Goal: Task Accomplishment & Management: Manage account settings

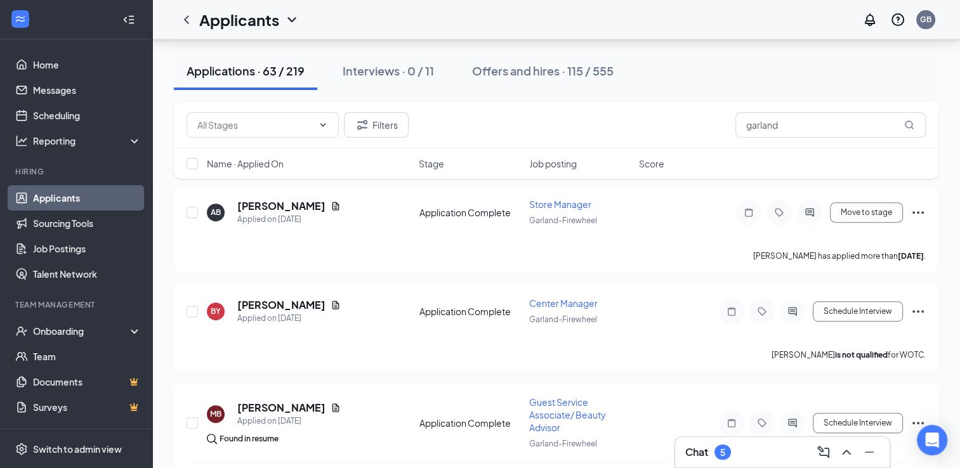
scroll to position [559, 0]
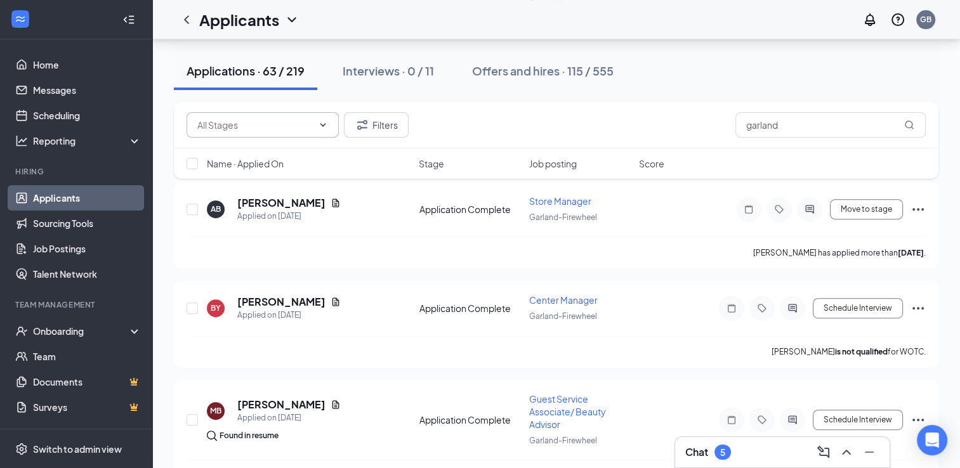
click at [218, 136] on span at bounding box center [263, 124] width 152 height 25
click at [491, 116] on div "Filters garland" at bounding box center [557, 124] width 740 height 25
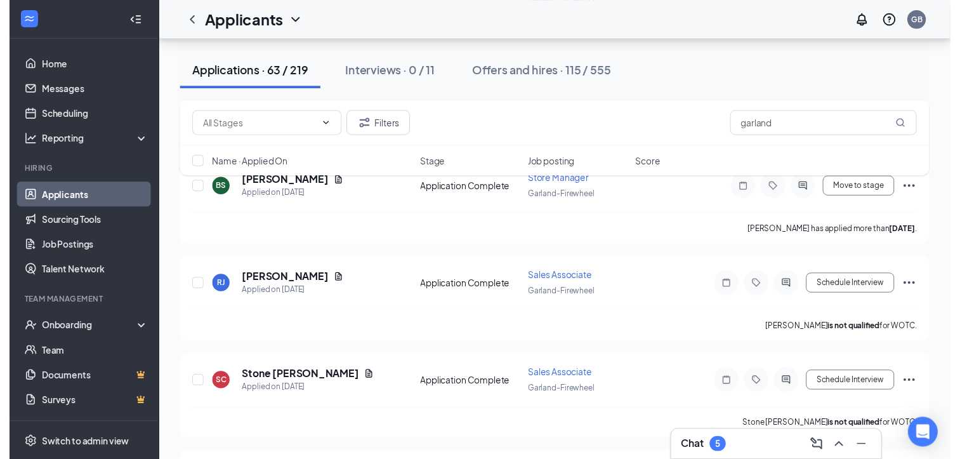
scroll to position [1150, 0]
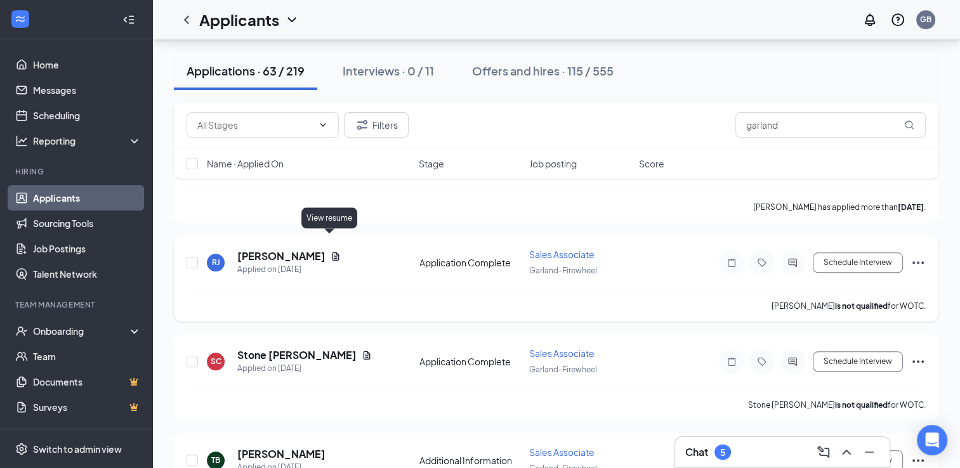
click at [331, 251] on icon "Document" at bounding box center [336, 256] width 10 height 10
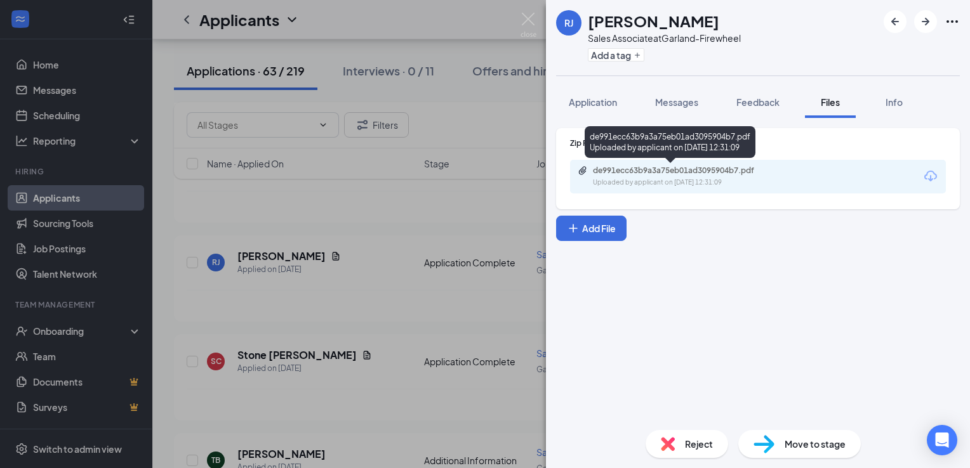
click at [651, 178] on div "Uploaded by applicant on [DATE] 12:31:09" at bounding box center [688, 183] width 190 height 10
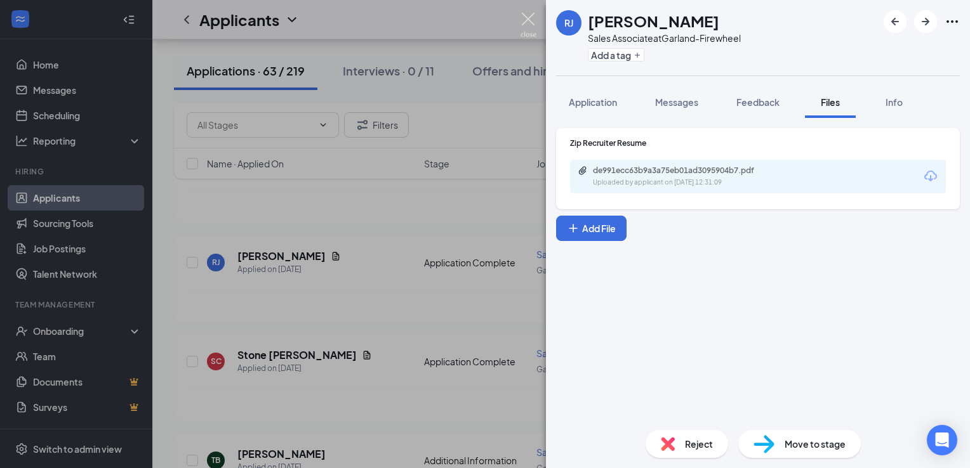
click at [522, 22] on img at bounding box center [529, 25] width 16 height 25
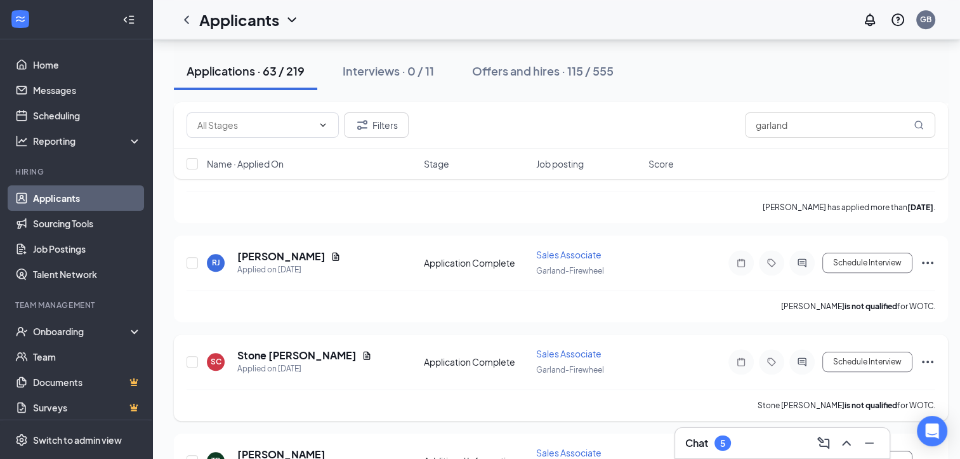
click at [928, 361] on icon "Ellipses" at bounding box center [927, 362] width 11 height 3
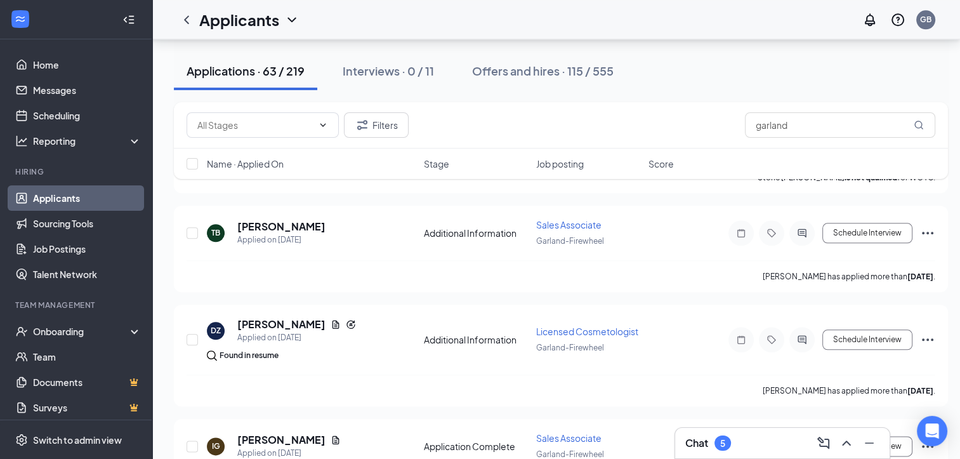
scroll to position [1379, 0]
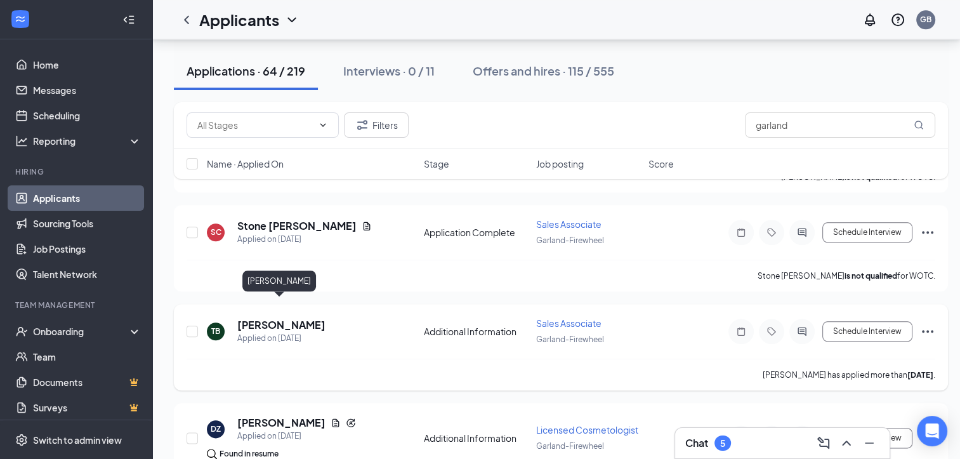
click at [287, 318] on h5 "[PERSON_NAME]" at bounding box center [281, 325] width 88 height 14
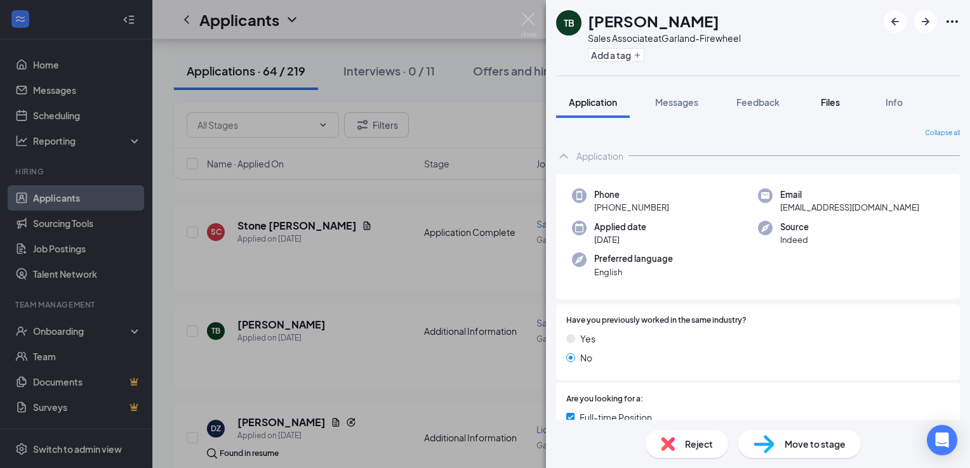
click at [832, 97] on span "Files" at bounding box center [830, 101] width 19 height 11
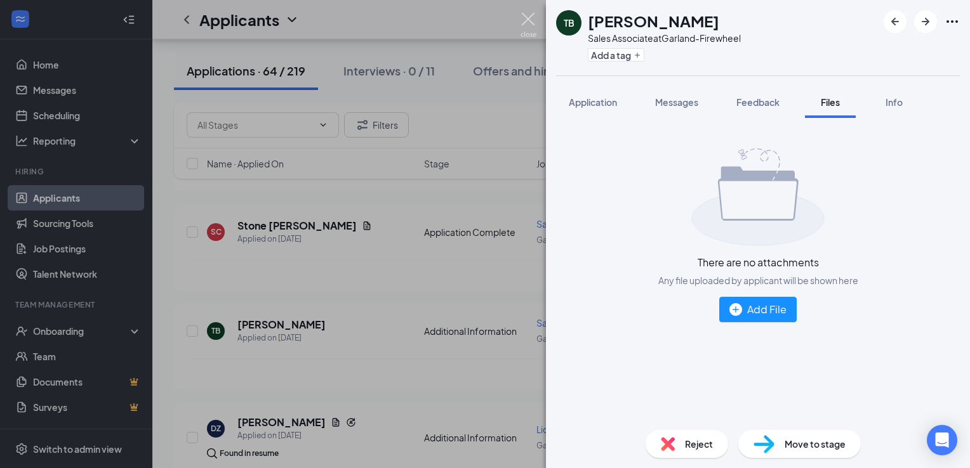
click at [526, 21] on img at bounding box center [529, 25] width 16 height 25
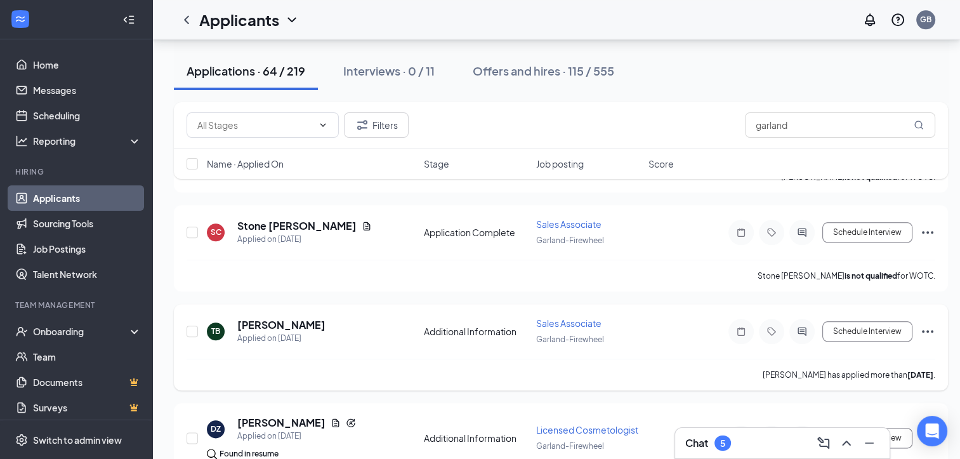
click at [933, 324] on icon "Ellipses" at bounding box center [927, 331] width 15 height 15
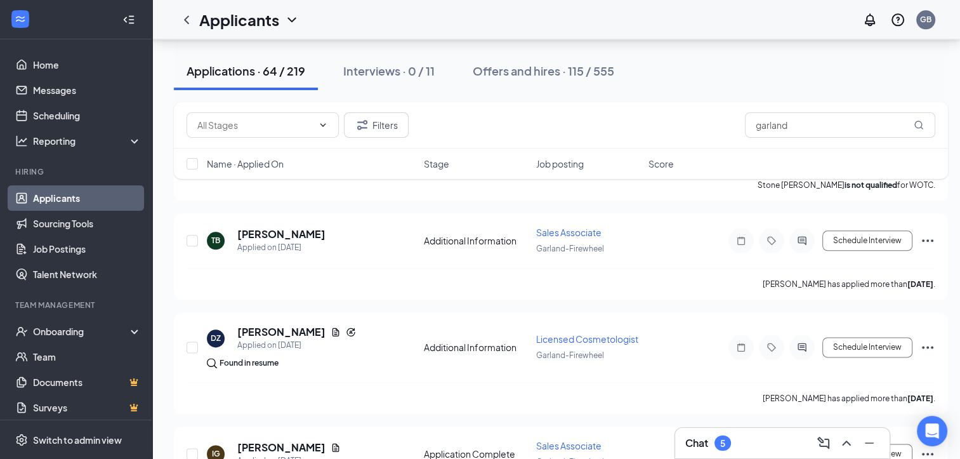
scroll to position [1480, 0]
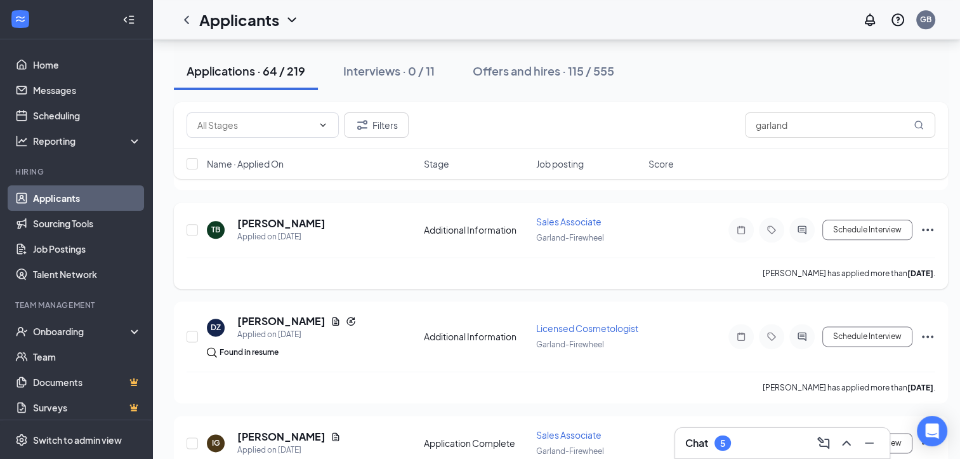
click at [922, 222] on icon "Ellipses" at bounding box center [927, 229] width 15 height 15
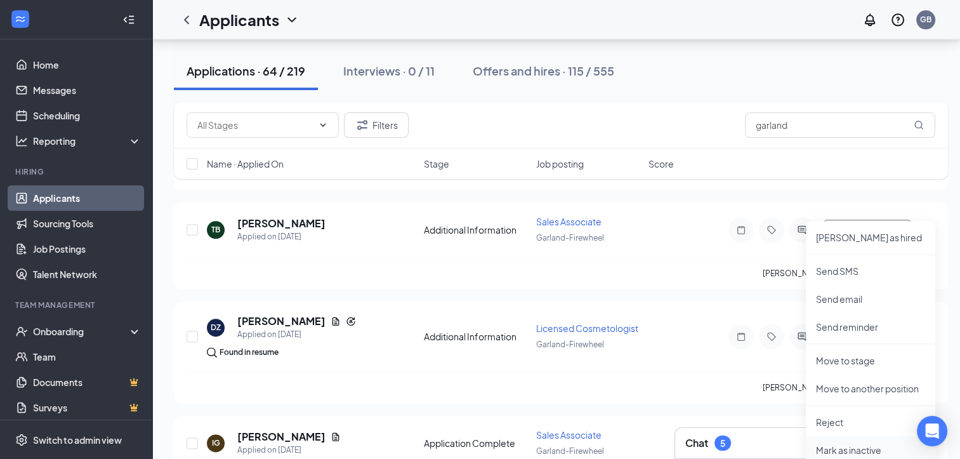
click at [846, 446] on p "Mark as inactive" at bounding box center [870, 450] width 109 height 13
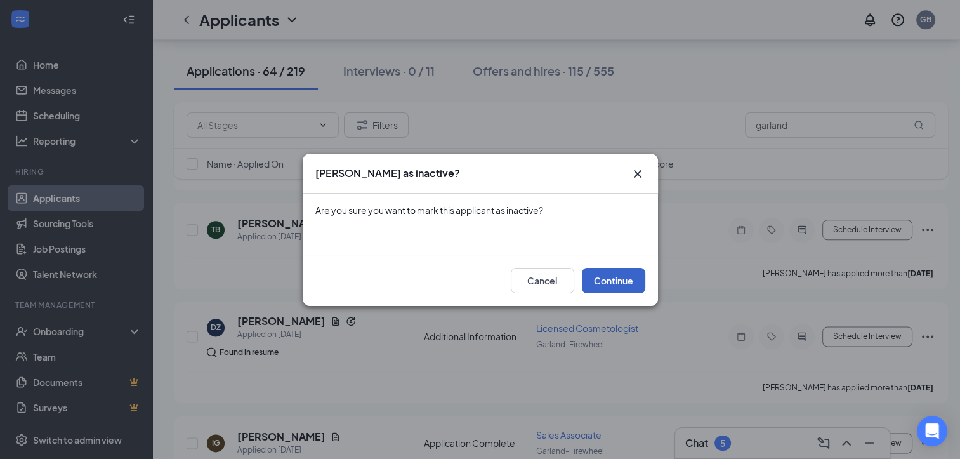
click at [625, 275] on button "Continue" at bounding box center [613, 280] width 63 height 25
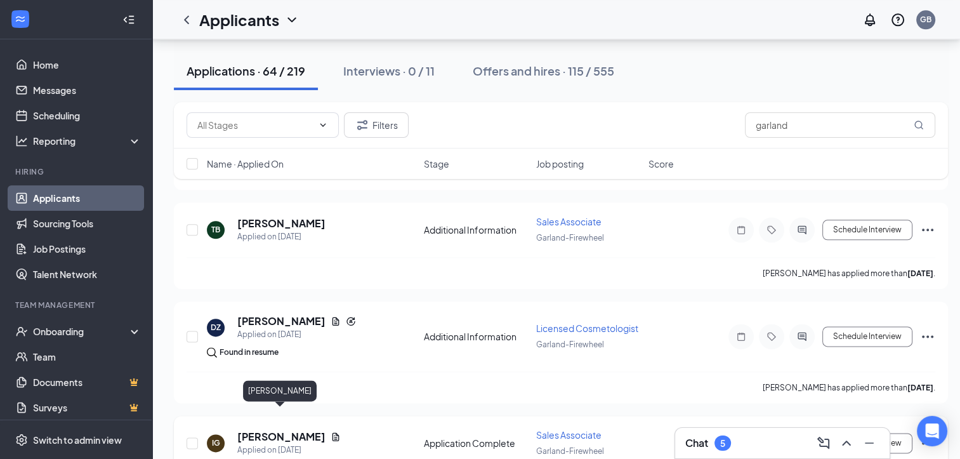
click at [305, 430] on h5 "[PERSON_NAME]" at bounding box center [281, 437] width 88 height 14
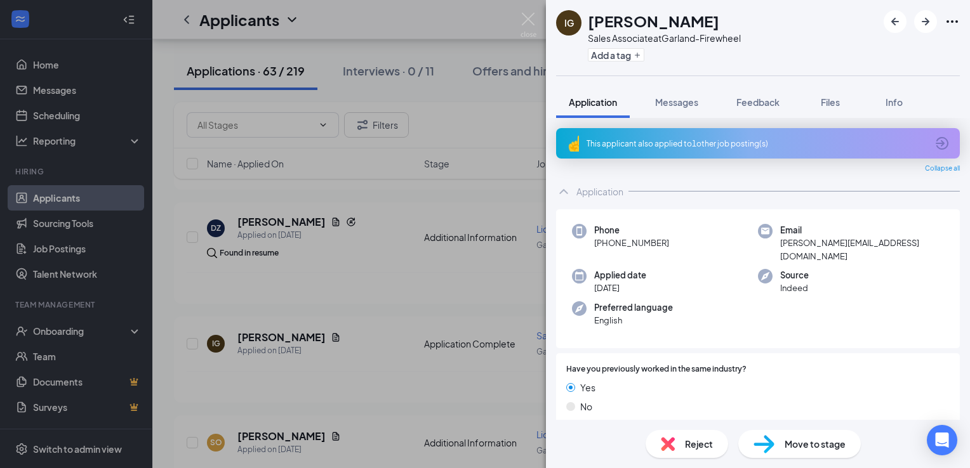
click at [645, 150] on div "This applicant also applied to 1 other job posting(s)" at bounding box center [758, 143] width 404 height 30
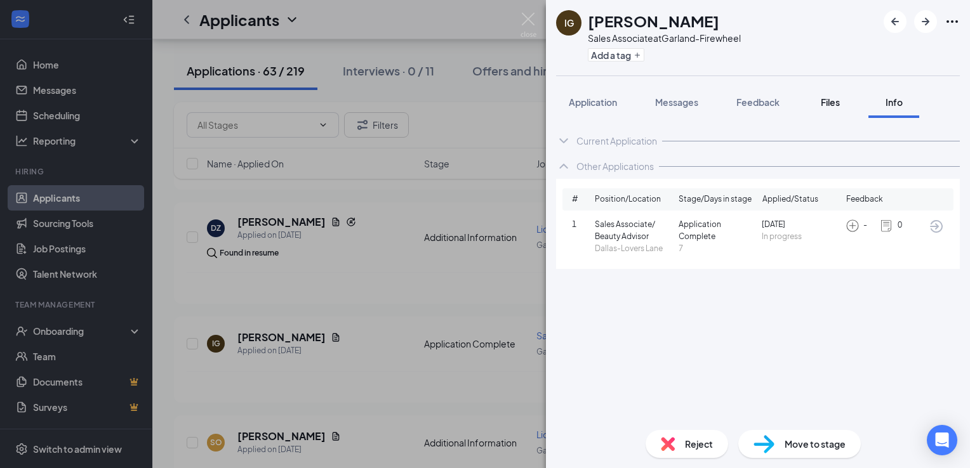
click at [816, 103] on button "Files" at bounding box center [830, 102] width 51 height 32
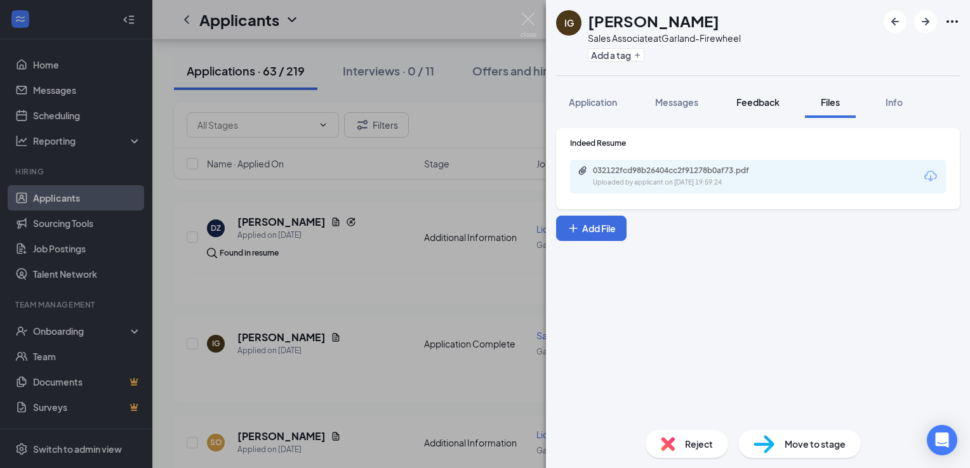
click at [771, 105] on span "Feedback" at bounding box center [757, 101] width 43 height 11
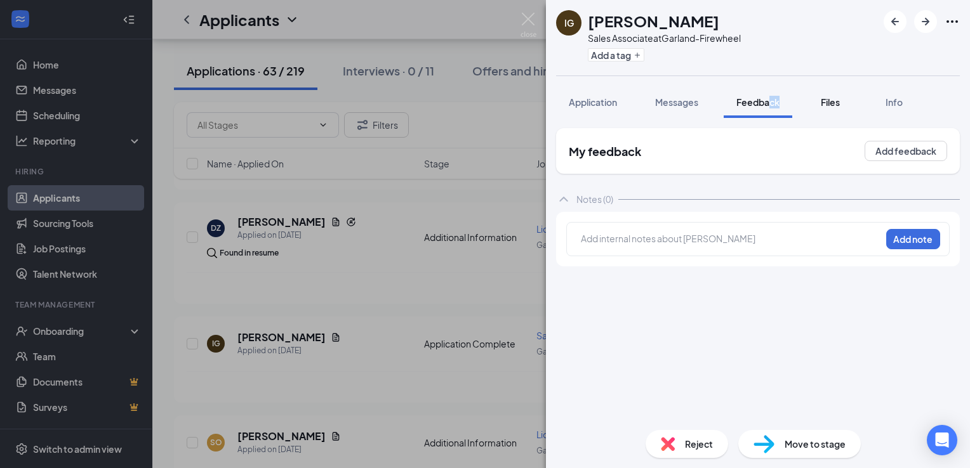
click at [815, 104] on button "Files" at bounding box center [830, 102] width 51 height 32
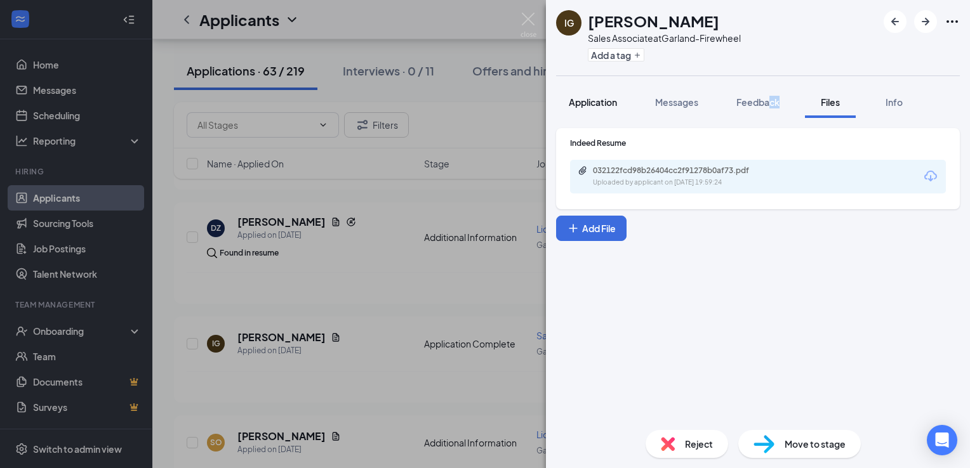
click at [587, 105] on span "Application" at bounding box center [593, 101] width 48 height 11
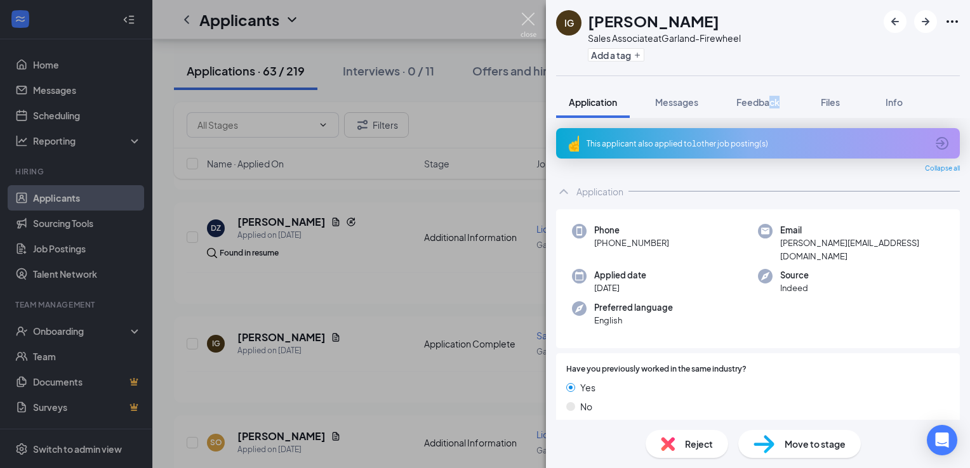
click at [533, 14] on img at bounding box center [529, 25] width 16 height 25
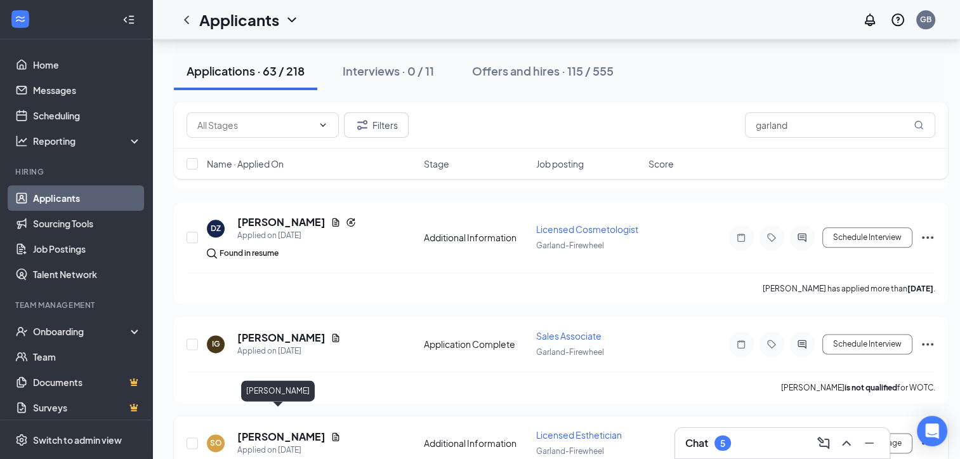
click at [294, 430] on h5 "[PERSON_NAME]" at bounding box center [281, 437] width 88 height 14
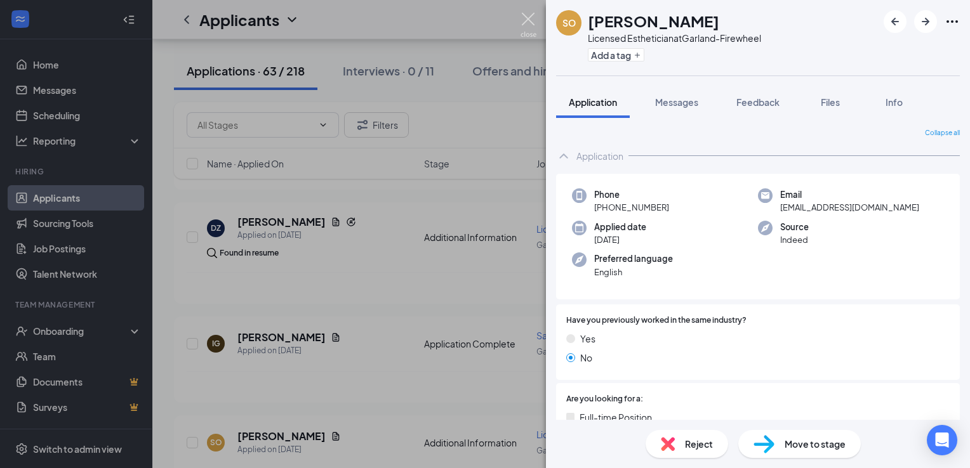
click at [533, 19] on img at bounding box center [529, 25] width 16 height 25
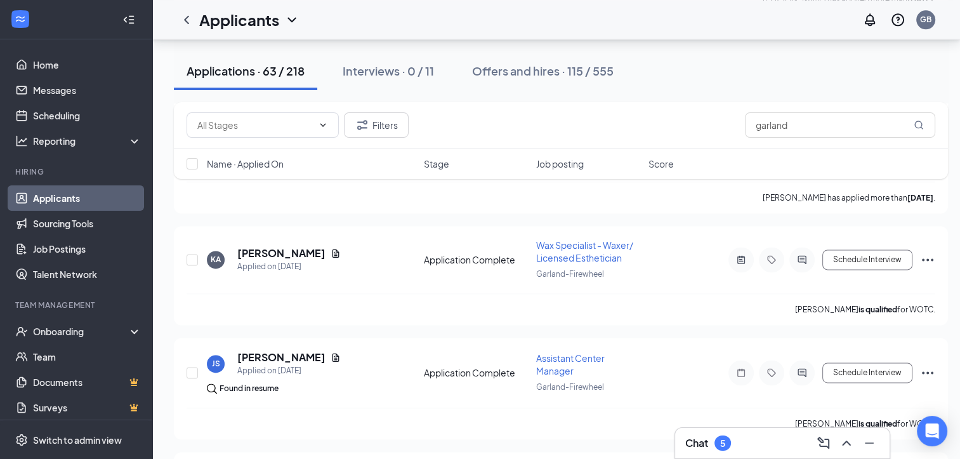
scroll to position [1785, 0]
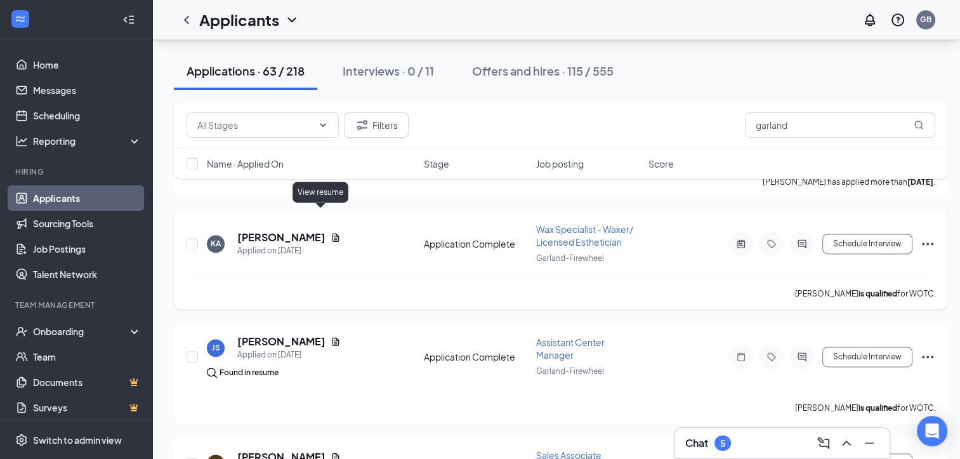
click at [331, 232] on icon "Document" at bounding box center [336, 237] width 10 height 10
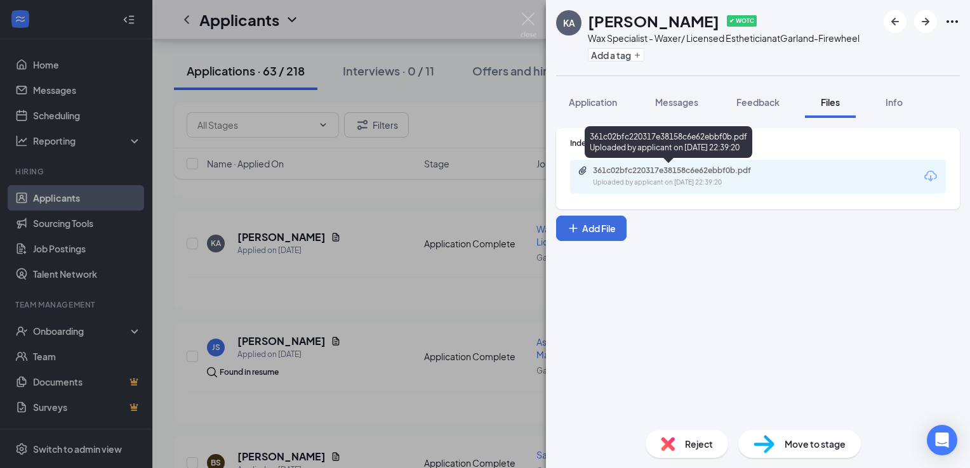
click at [644, 186] on div "Uploaded by applicant on [DATE] 22:39:20" at bounding box center [688, 183] width 190 height 10
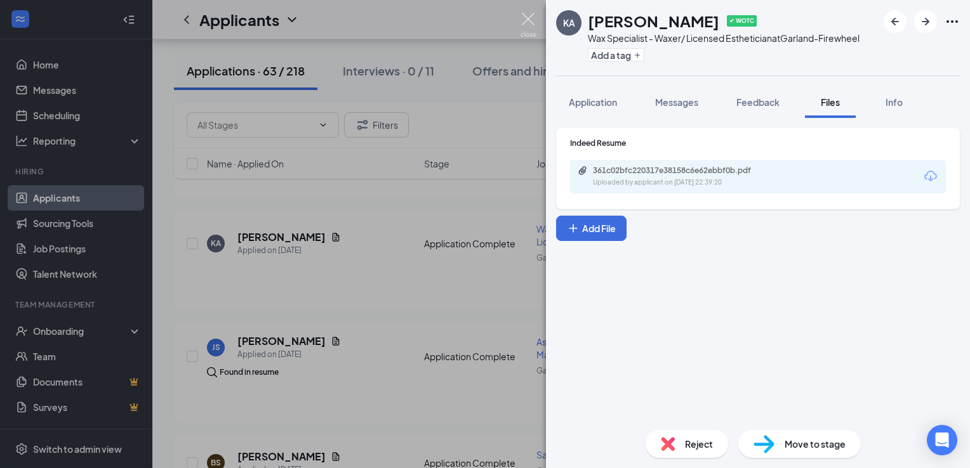
click at [522, 17] on img at bounding box center [529, 25] width 16 height 25
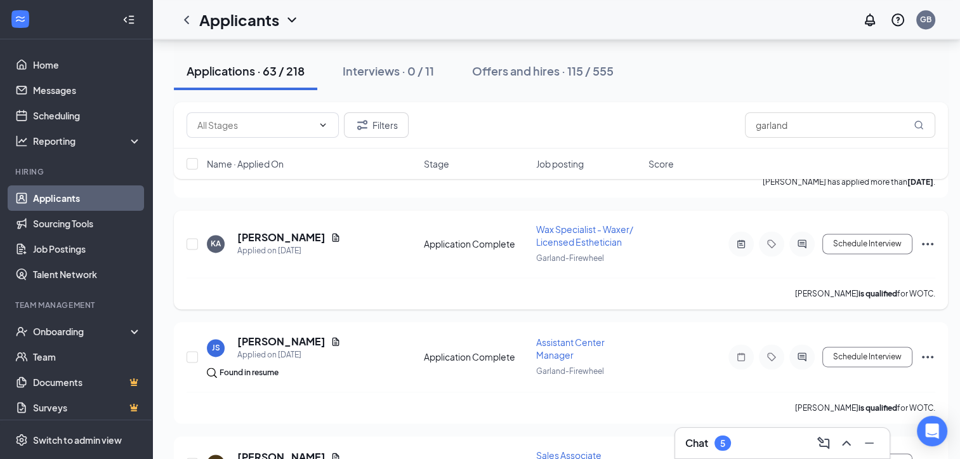
click at [929, 236] on icon "Ellipses" at bounding box center [927, 243] width 15 height 15
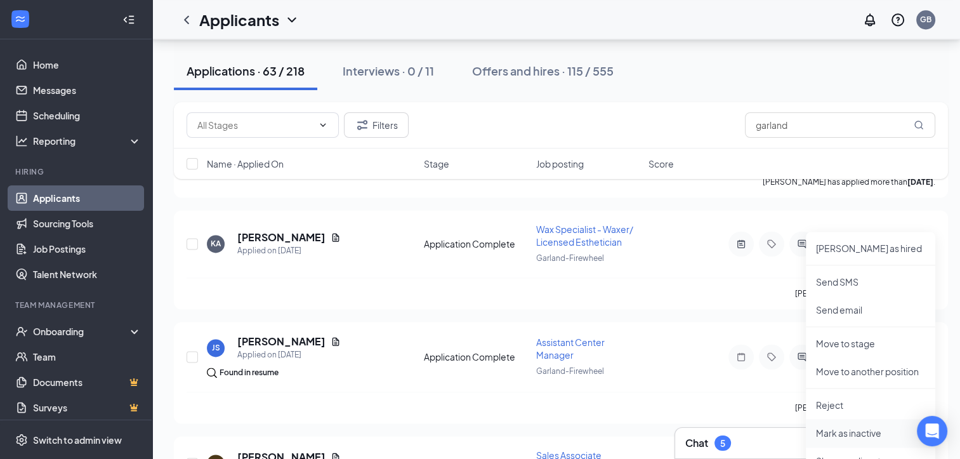
click at [841, 435] on p "Mark as inactive" at bounding box center [870, 433] width 109 height 13
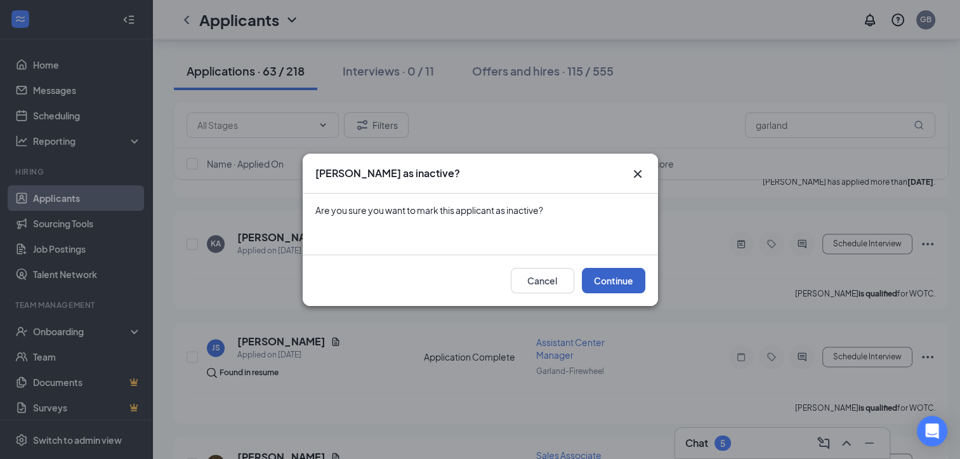
click at [619, 283] on button "Continue" at bounding box center [613, 280] width 63 height 25
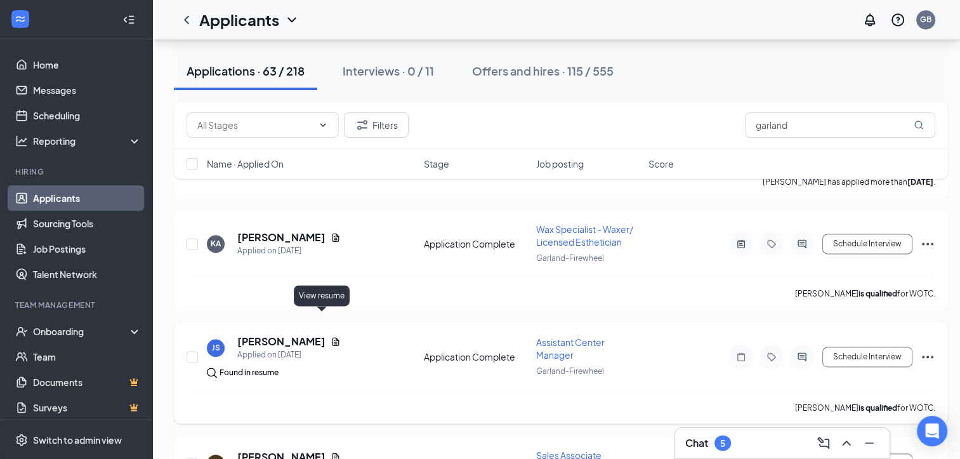
click at [317, 335] on div "[PERSON_NAME]" at bounding box center [288, 342] width 103 height 14
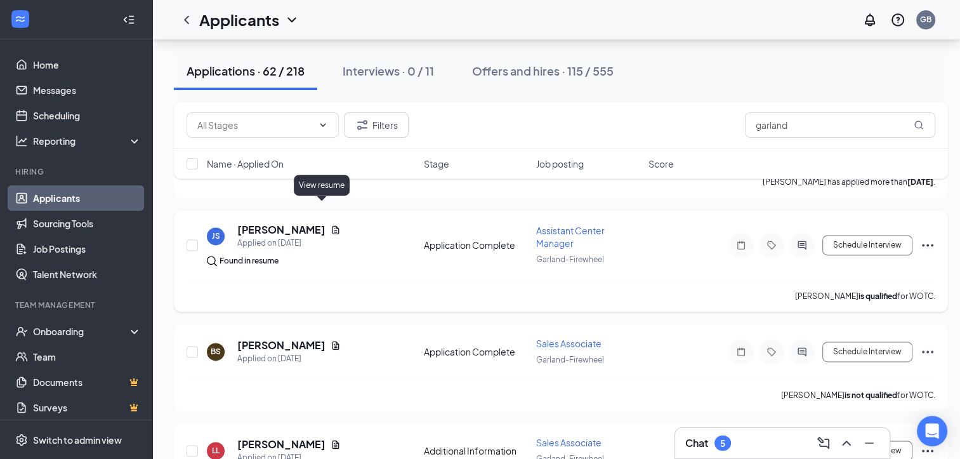
click at [333, 225] on icon "Document" at bounding box center [336, 229] width 7 height 8
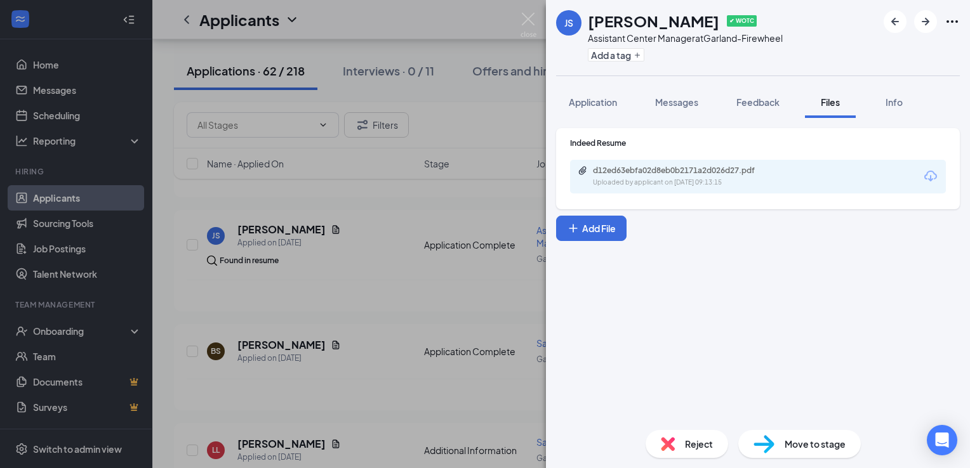
drag, startPoint x: 773, startPoint y: 192, endPoint x: 724, endPoint y: 187, distance: 49.1
click at [724, 187] on div "d12ed63ebfa02d8eb0b2171a2d026d27.pdf Uploaded by applicant on [DATE] 09:13:15" at bounding box center [758, 177] width 376 height 34
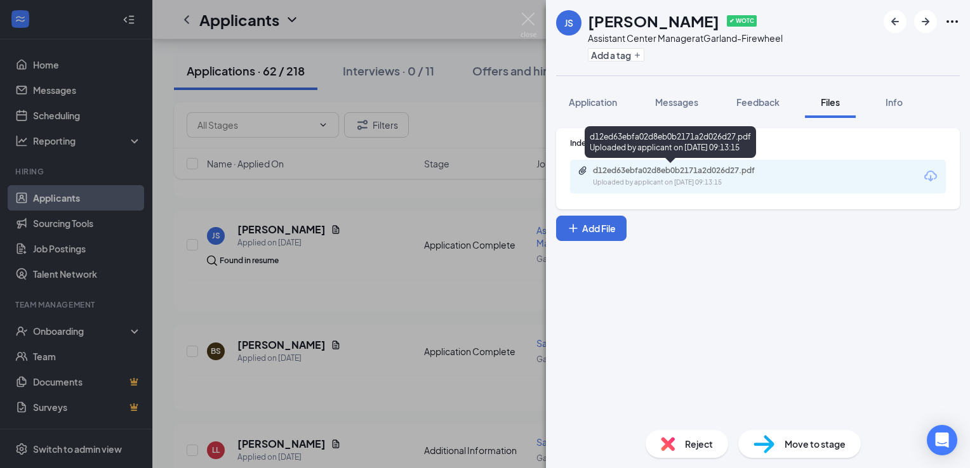
click at [724, 187] on div "Uploaded by applicant on [DATE] 09:13:15" at bounding box center [688, 183] width 190 height 10
click at [725, 168] on div "d12ed63ebfa02d8eb0b2171a2d026d27.pdf" at bounding box center [682, 171] width 178 height 10
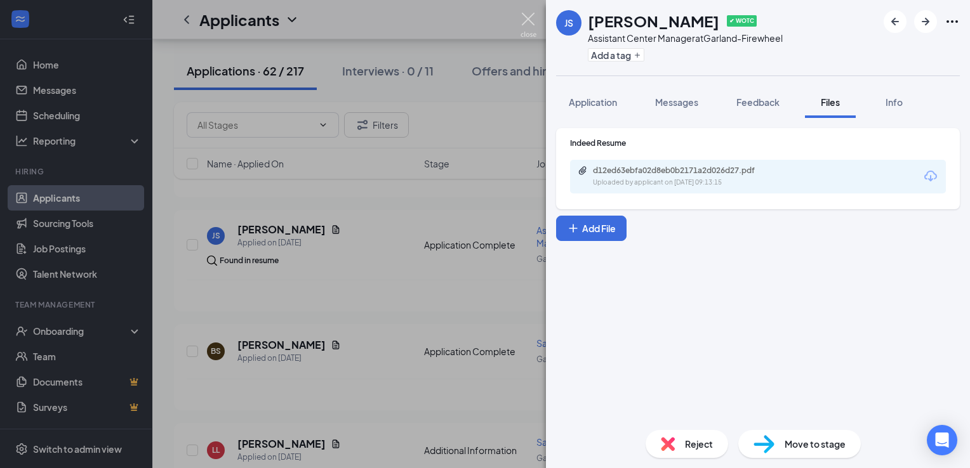
click at [530, 17] on img at bounding box center [529, 25] width 16 height 25
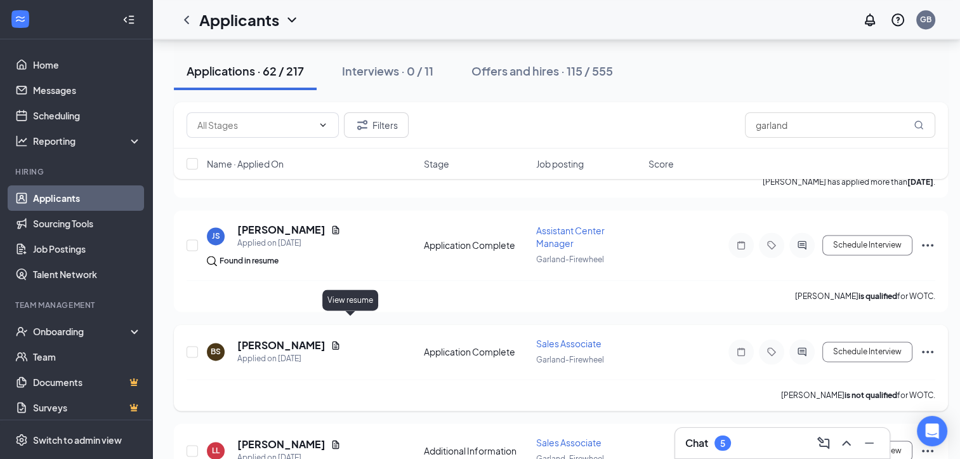
click at [341, 340] on icon "Document" at bounding box center [336, 345] width 10 height 10
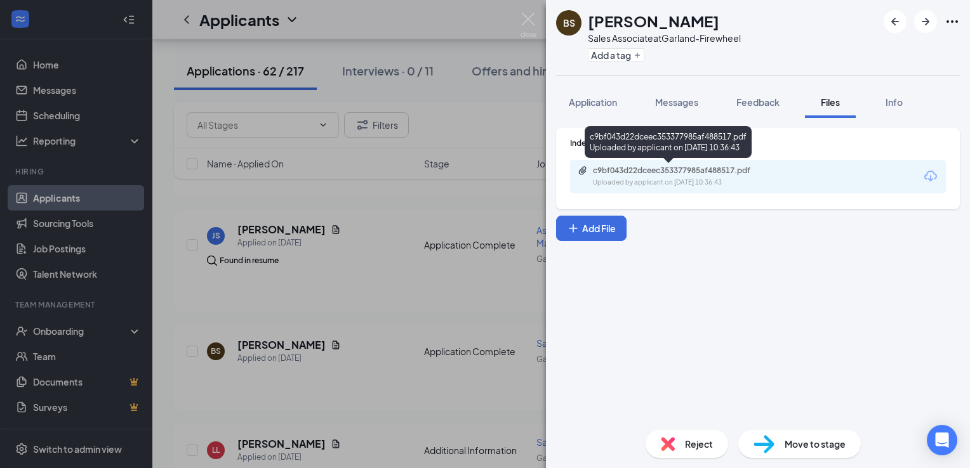
click at [645, 168] on div "c9bf043d22dceec353377985af488517.pdf" at bounding box center [682, 171] width 178 height 10
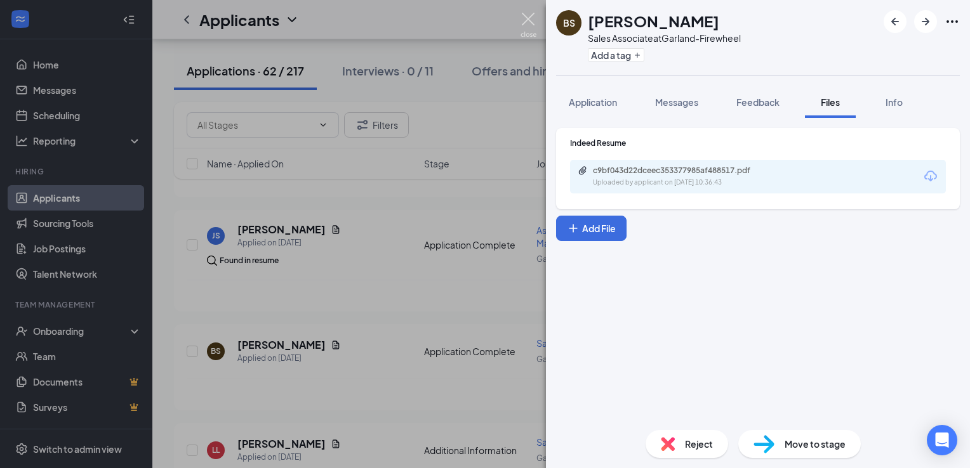
click at [531, 17] on img at bounding box center [529, 25] width 16 height 25
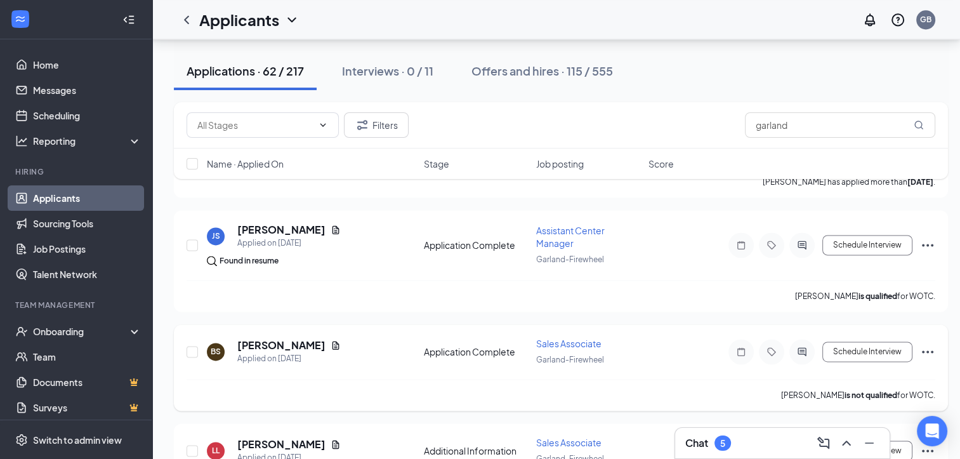
click at [933, 350] on icon "Ellipses" at bounding box center [927, 351] width 11 height 3
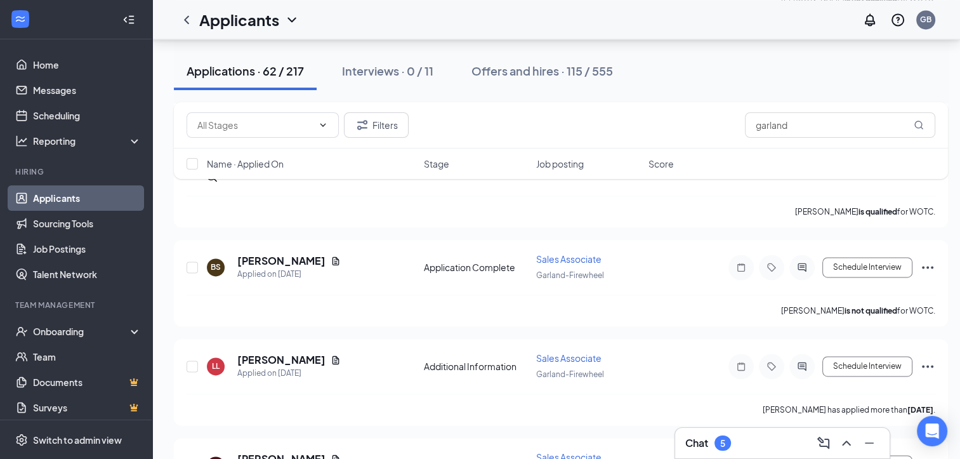
scroll to position [1902, 0]
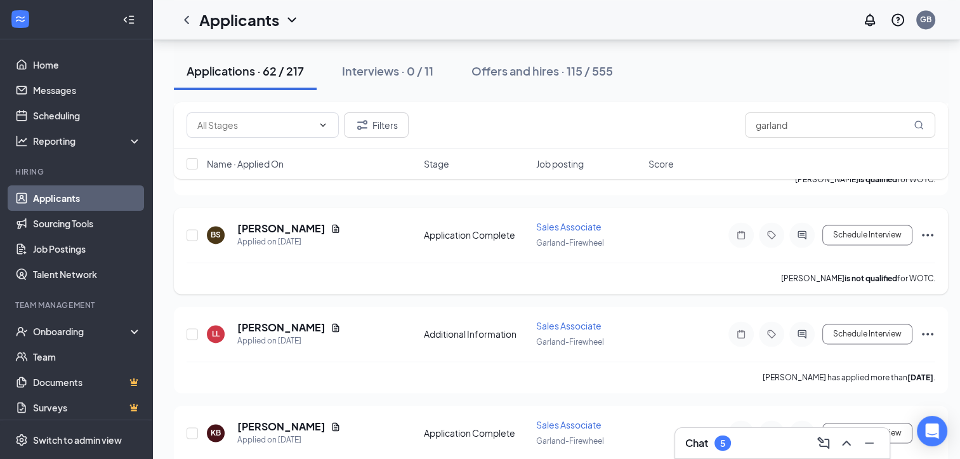
click at [929, 227] on icon "Ellipses" at bounding box center [927, 234] width 15 height 15
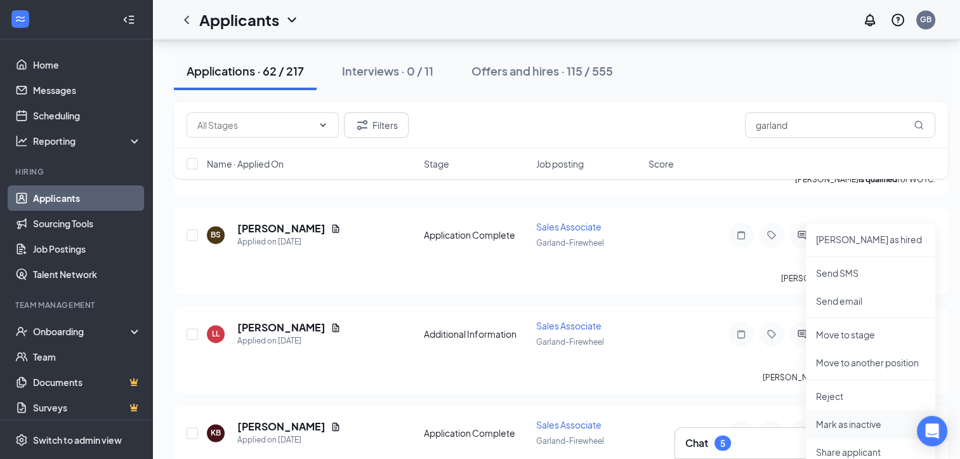
click at [823, 425] on p "Mark as inactive" at bounding box center [870, 424] width 109 height 13
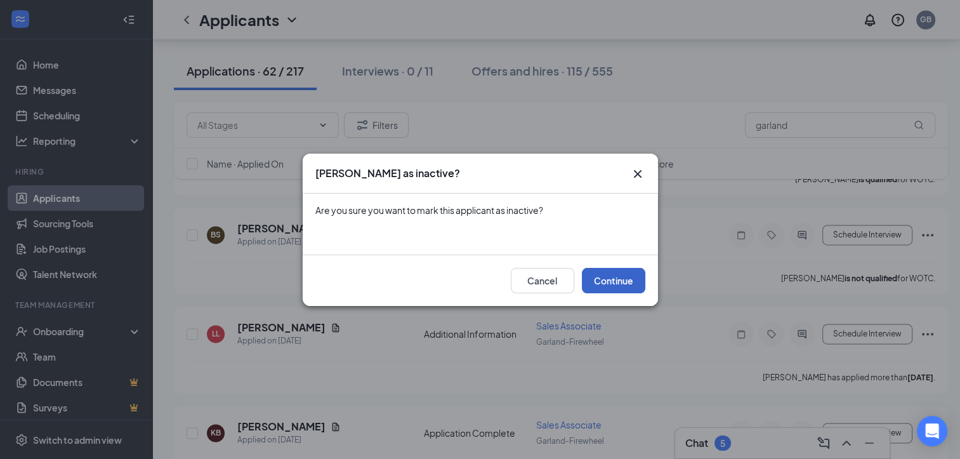
click at [613, 277] on button "Continue" at bounding box center [613, 280] width 63 height 25
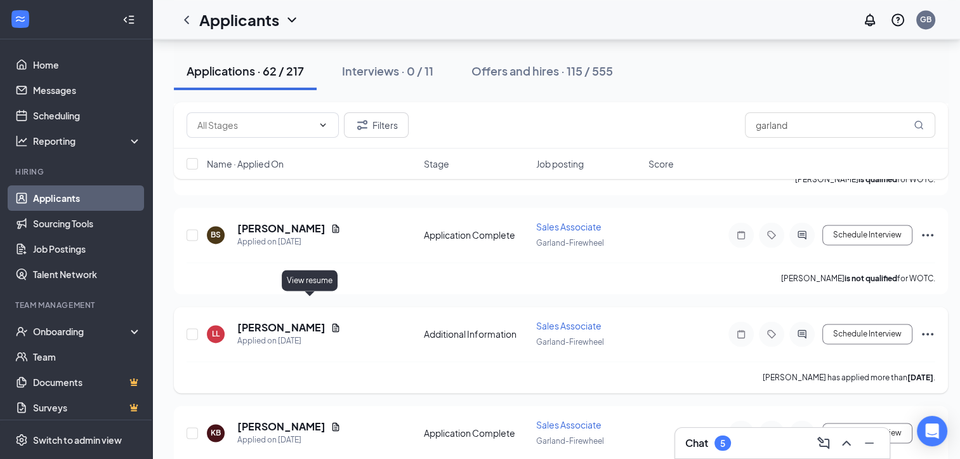
click at [331, 322] on icon "Document" at bounding box center [336, 327] width 10 height 10
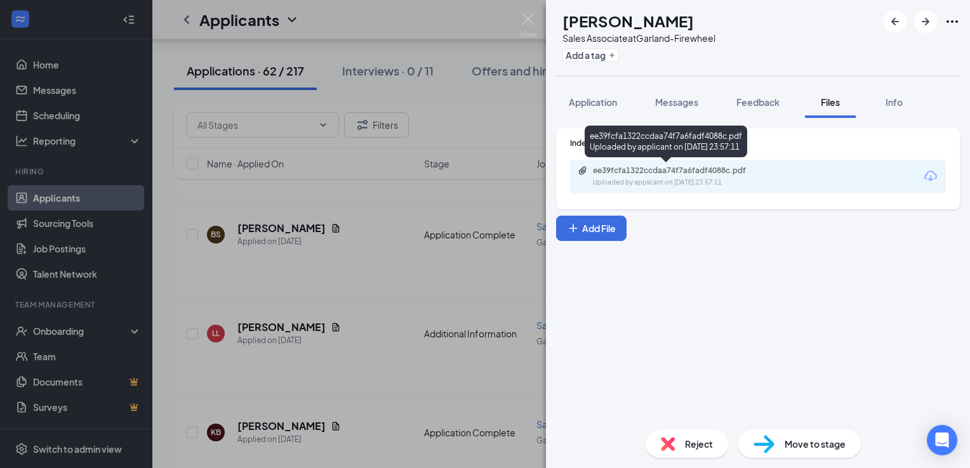
click at [747, 176] on div "ee39fcfa1322ccdaa74f7a6fadf4088c.pdf Uploaded by applicant on [DATE] 23:57:11" at bounding box center [681, 177] width 206 height 22
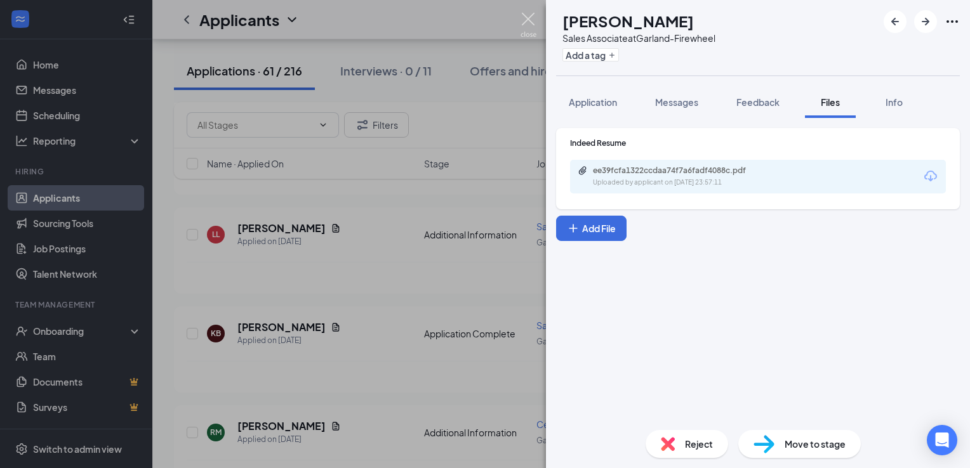
click at [528, 14] on img at bounding box center [529, 25] width 16 height 25
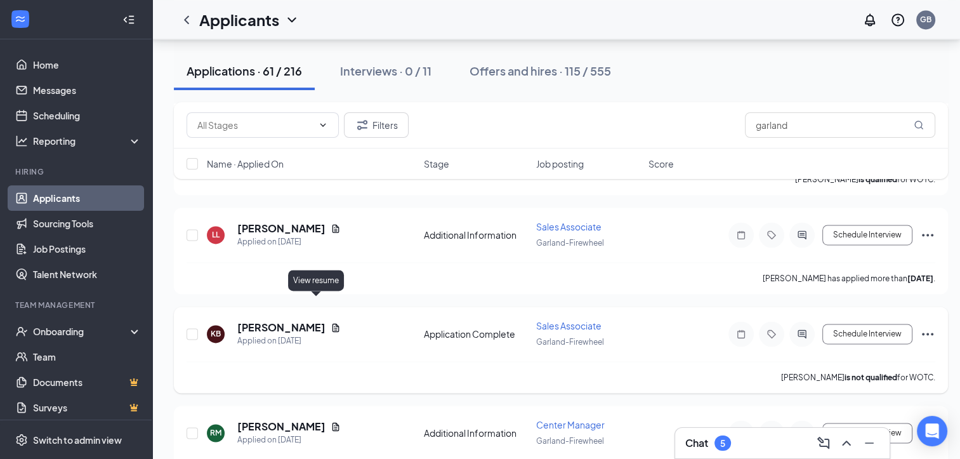
click at [331, 322] on icon "Document" at bounding box center [336, 327] width 10 height 10
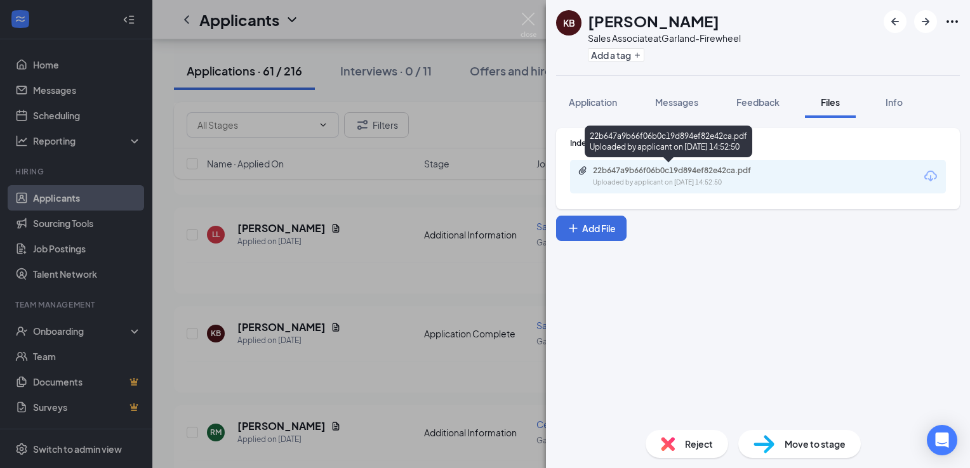
click at [616, 169] on div "22b647a9b66f06b0c19d894ef82e42ca.pdf" at bounding box center [682, 171] width 178 height 10
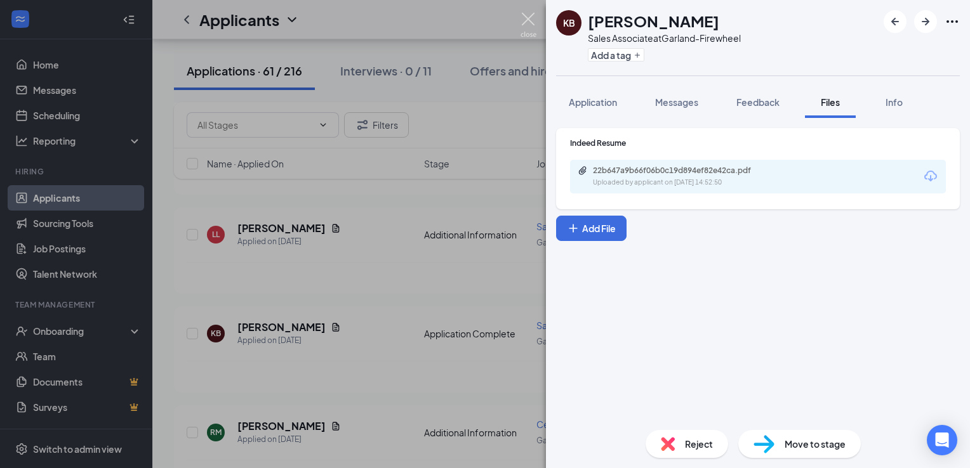
click at [531, 21] on img at bounding box center [529, 25] width 16 height 25
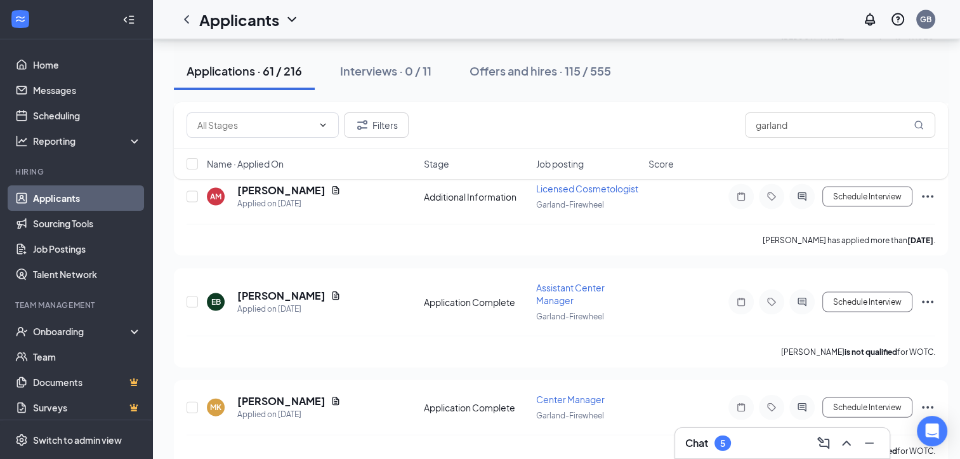
scroll to position [2664, 0]
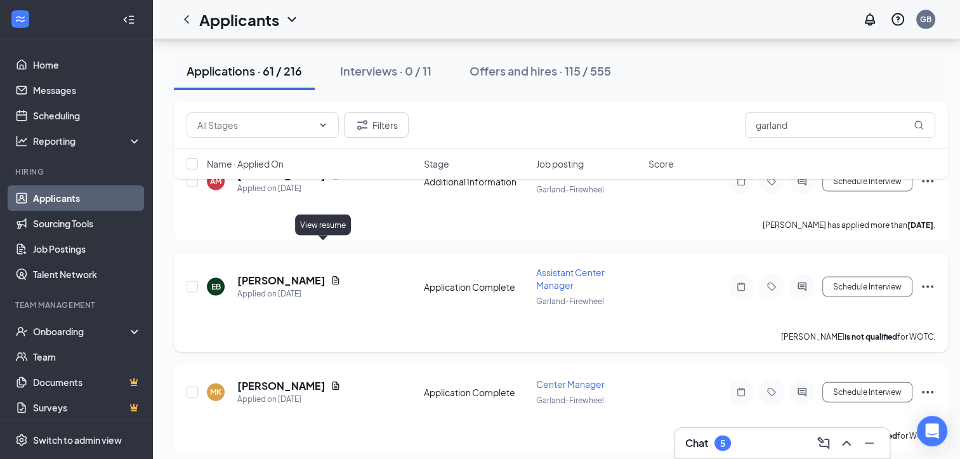
click at [333, 276] on icon "Document" at bounding box center [336, 280] width 7 height 8
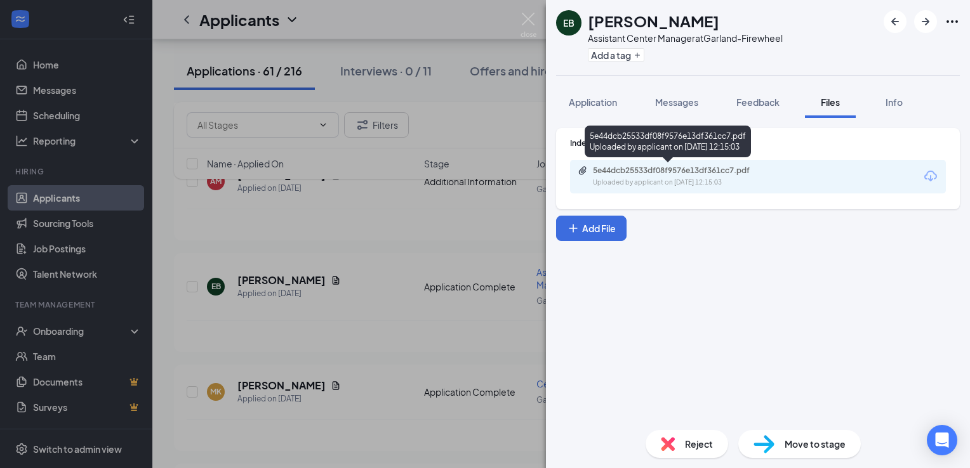
click at [630, 183] on div "Uploaded by applicant on [DATE] 12:15:03" at bounding box center [688, 183] width 190 height 10
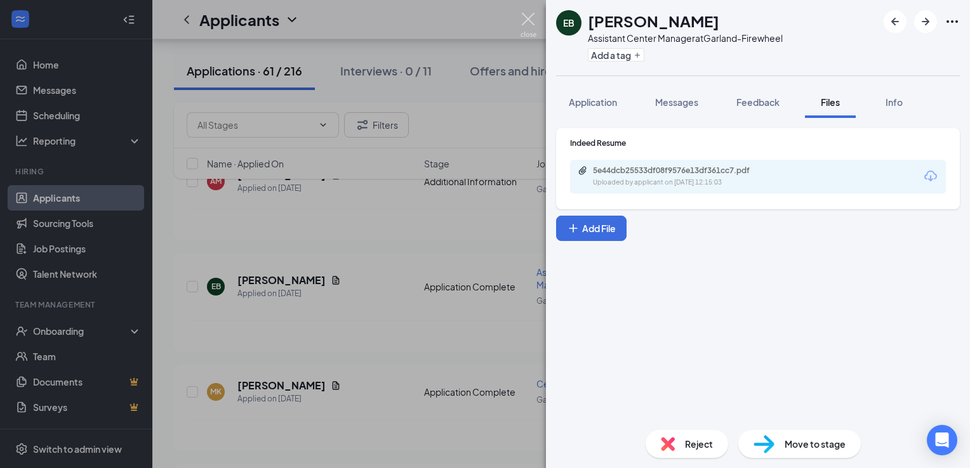
click at [530, 20] on img at bounding box center [529, 25] width 16 height 25
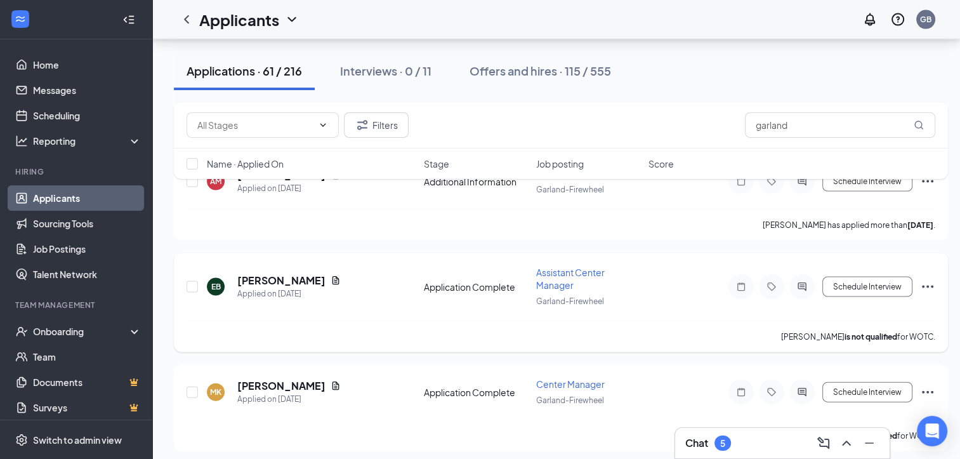
click at [934, 279] on icon "Ellipses" at bounding box center [927, 286] width 15 height 15
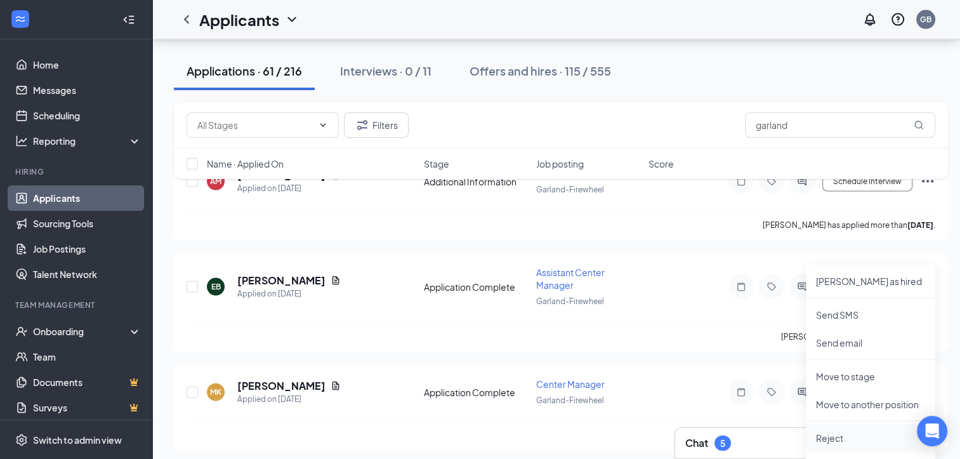
click at [838, 435] on p "Reject" at bounding box center [870, 438] width 109 height 13
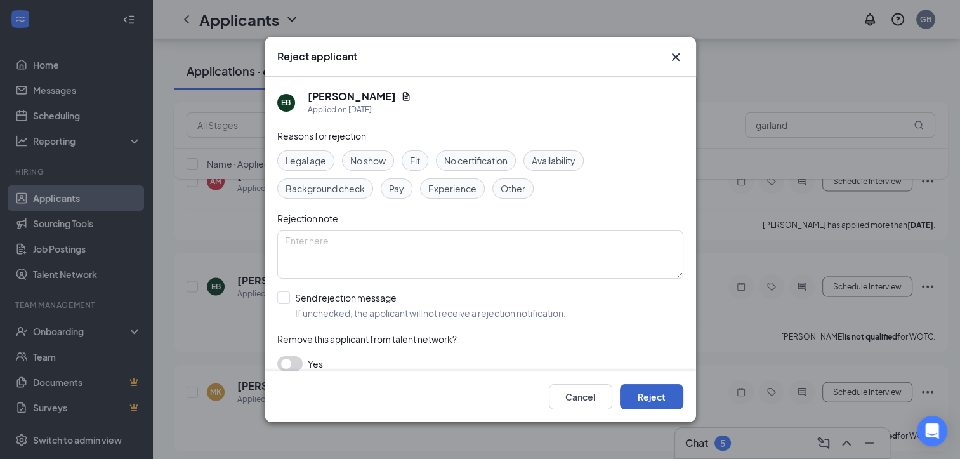
click at [643, 400] on button "Reject" at bounding box center [651, 396] width 63 height 25
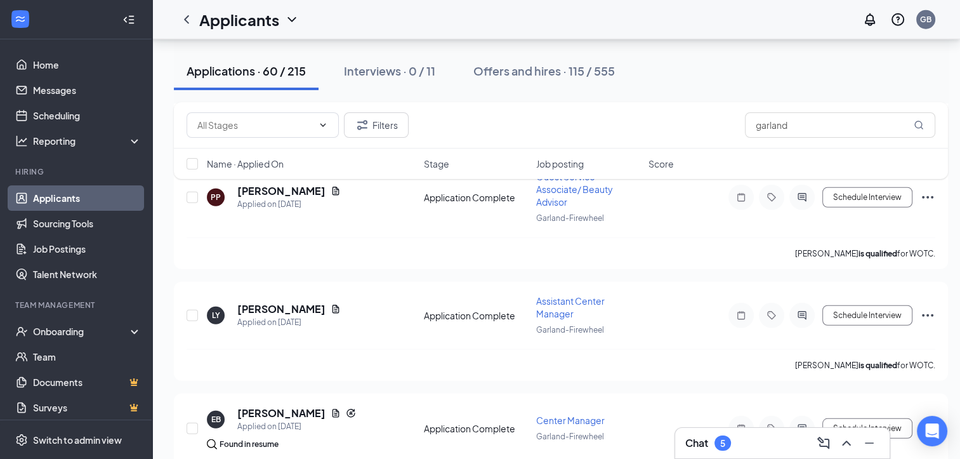
scroll to position [3425, 0]
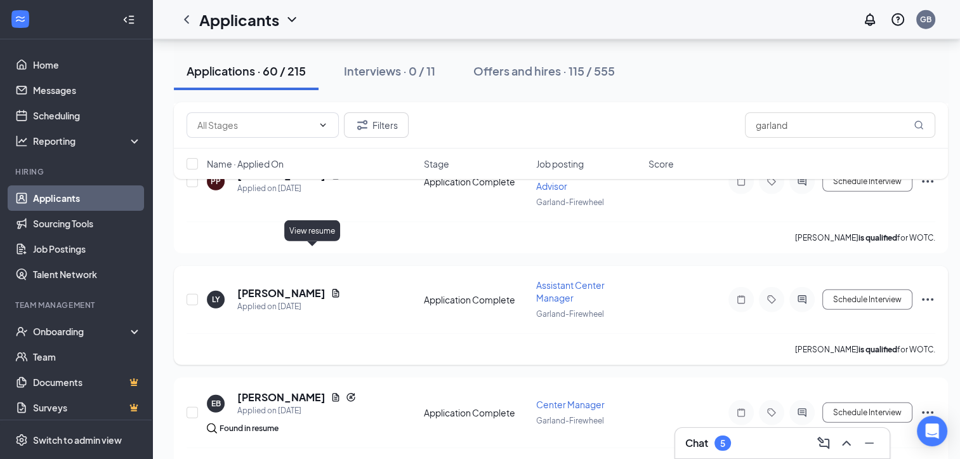
click at [331, 288] on icon "Document" at bounding box center [336, 293] width 10 height 10
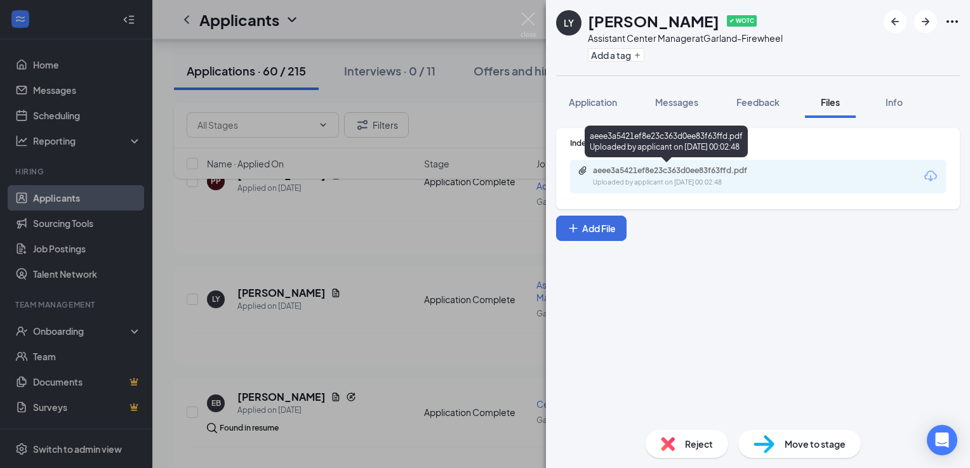
click at [644, 176] on div "aeee3a5421ef8e23c363d0ee83f63ffd.pdf Uploaded by applicant on [DATE] 00:02:48" at bounding box center [681, 177] width 206 height 22
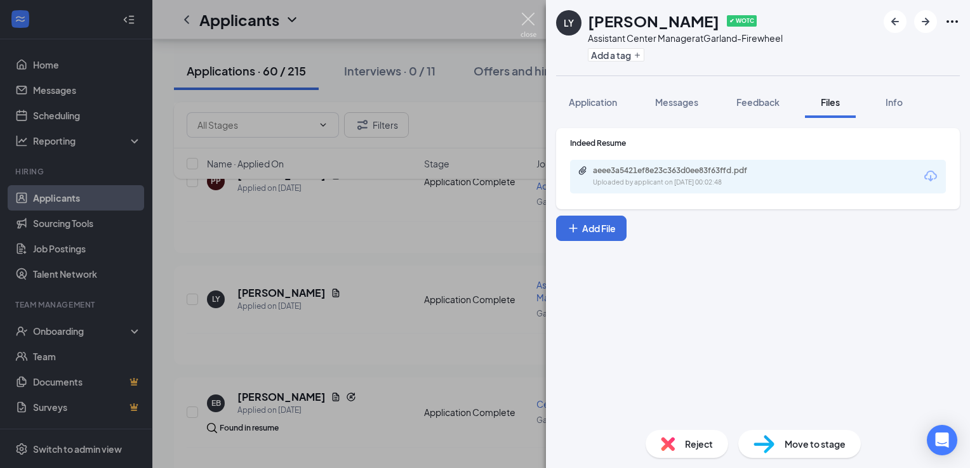
click at [527, 22] on img at bounding box center [529, 25] width 16 height 25
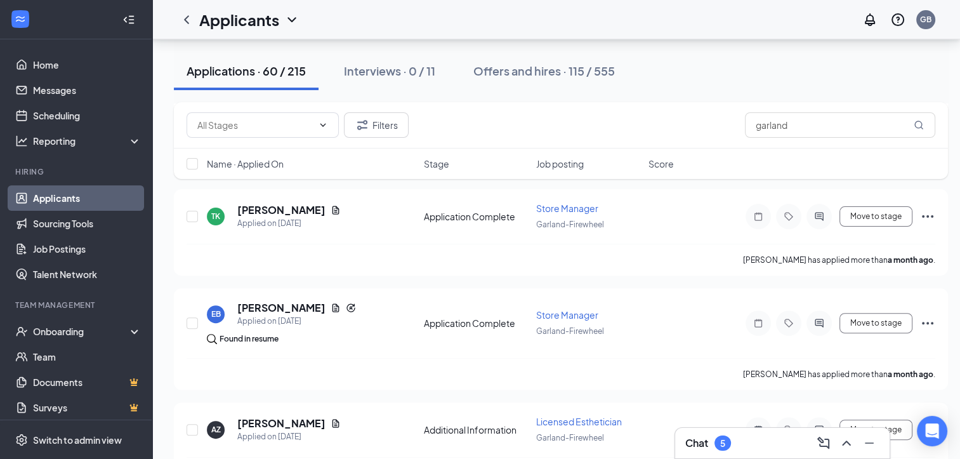
scroll to position [5186, 0]
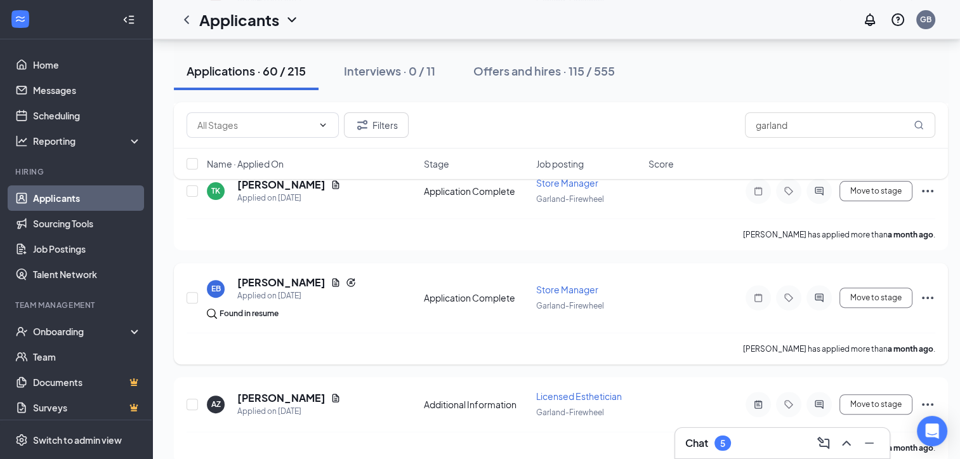
click at [930, 290] on icon "Ellipses" at bounding box center [927, 297] width 15 height 15
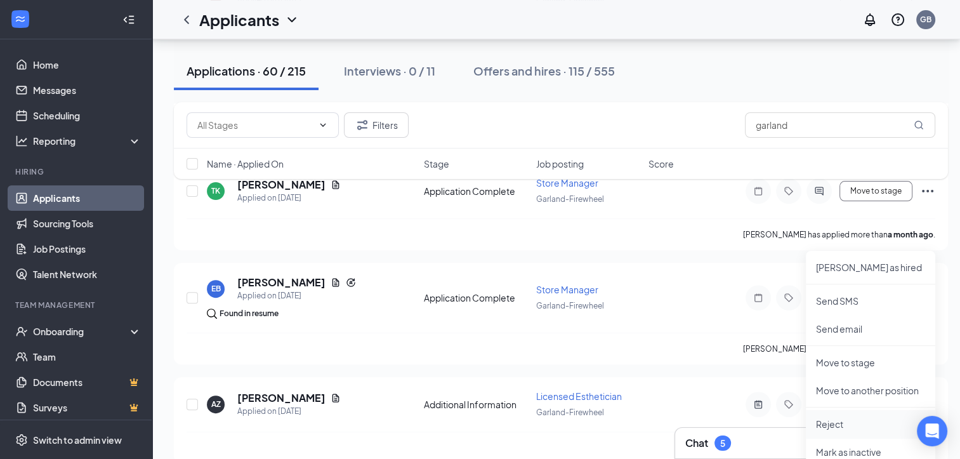
click at [853, 426] on p "Reject" at bounding box center [870, 424] width 109 height 13
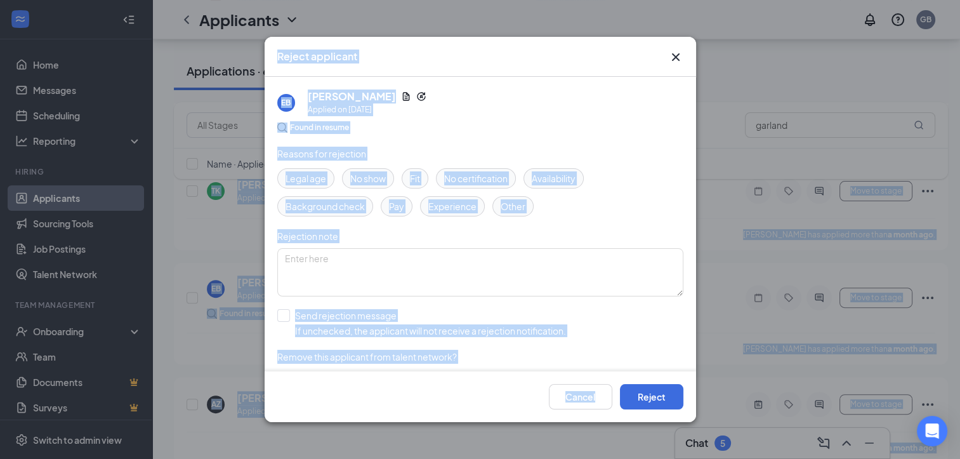
drag, startPoint x: 853, startPoint y: 426, endPoint x: 538, endPoint y: 416, distance: 315.7
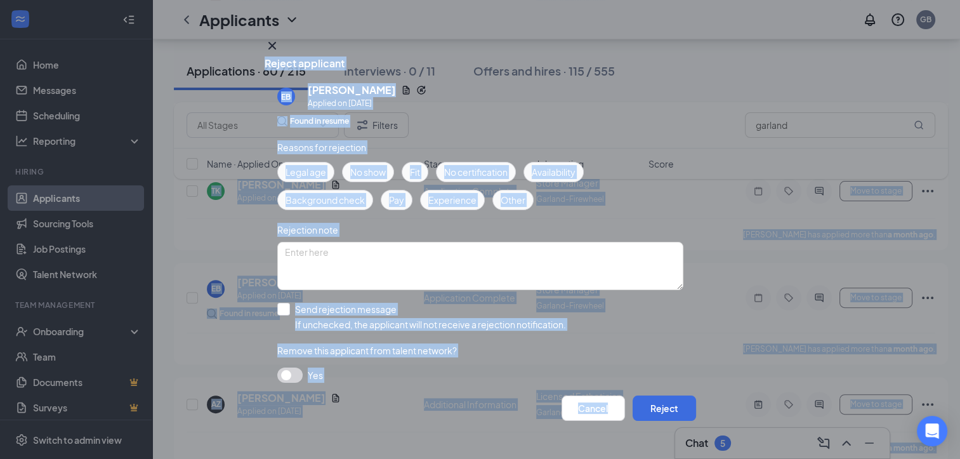
click at [288, 368] on button "button" at bounding box center [289, 375] width 25 height 15
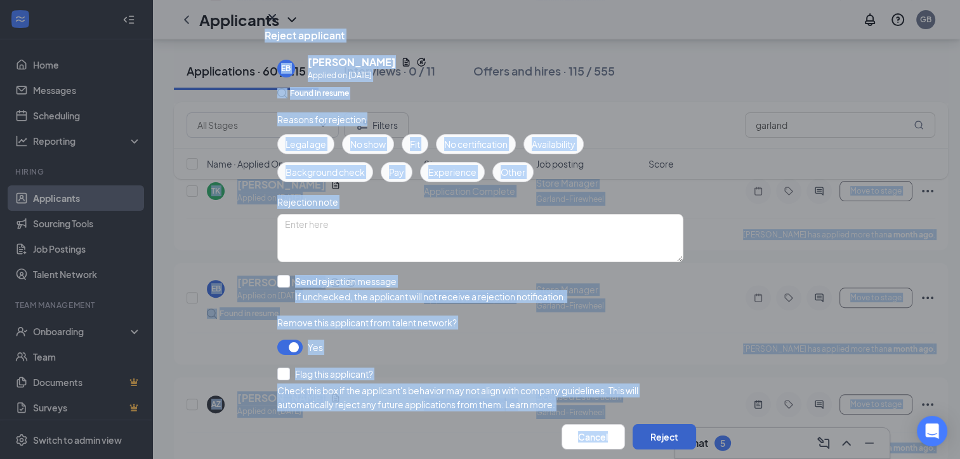
click at [639, 424] on button "Reject" at bounding box center [664, 436] width 63 height 25
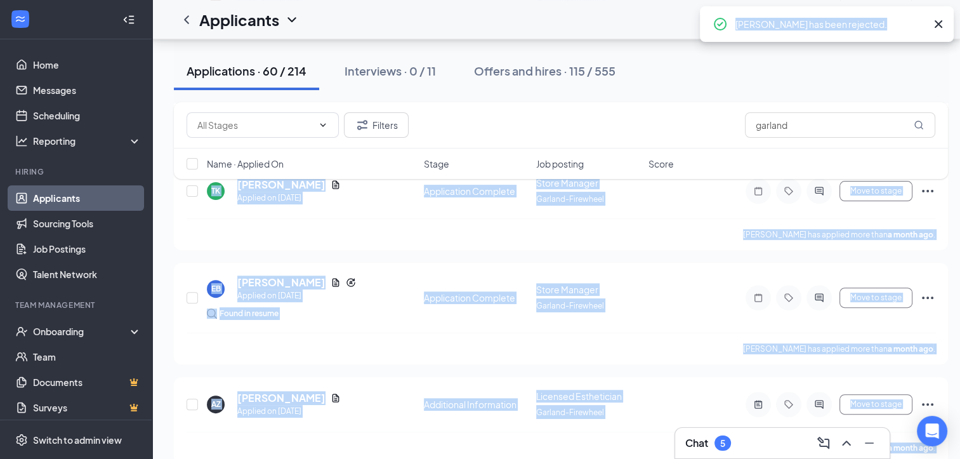
click at [941, 19] on icon "Cross" at bounding box center [938, 24] width 15 height 15
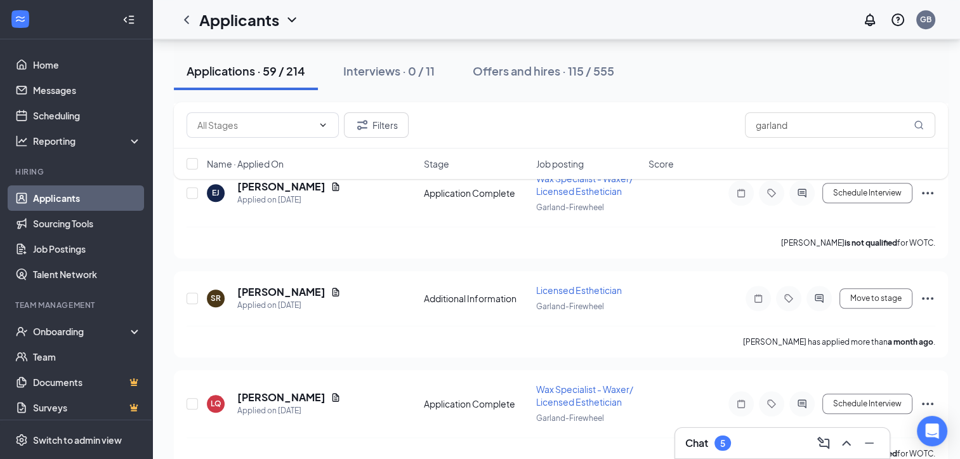
scroll to position [5736, 0]
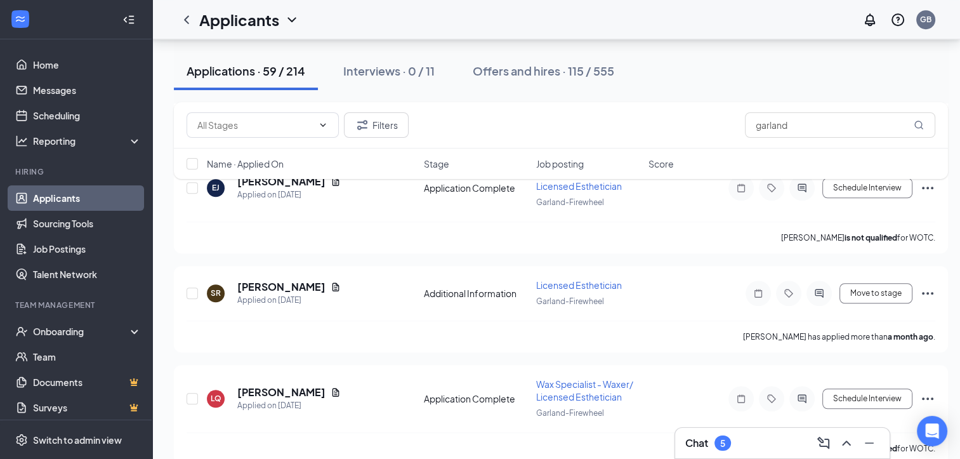
click at [46, 205] on link "Applicants" at bounding box center [87, 197] width 109 height 25
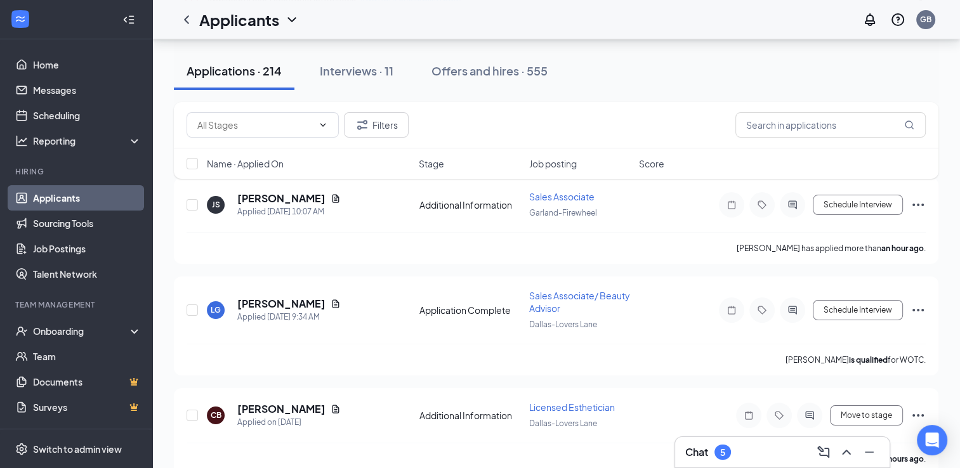
scroll to position [152, 0]
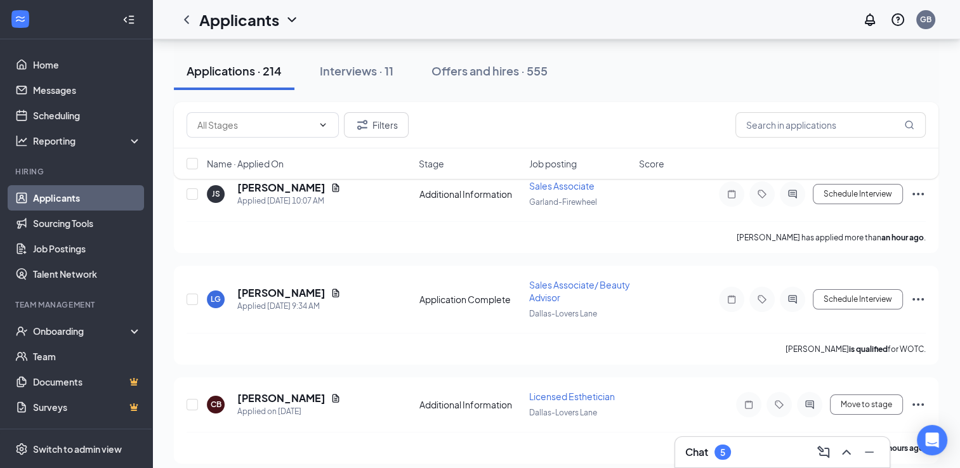
click at [322, 189] on div "Filters garland Name · Applied On Stage Job posting Score" at bounding box center [556, 147] width 765 height 90
click at [322, 186] on div "Filters garland Name · Applied On Stage Job posting Score" at bounding box center [556, 147] width 765 height 90
click at [295, 189] on div "Filters garland Name · Applied On Stage Job posting Score" at bounding box center [556, 147] width 765 height 90
click at [324, 185] on div "Filters garland Name · Applied On Stage Job posting Score" at bounding box center [556, 147] width 765 height 90
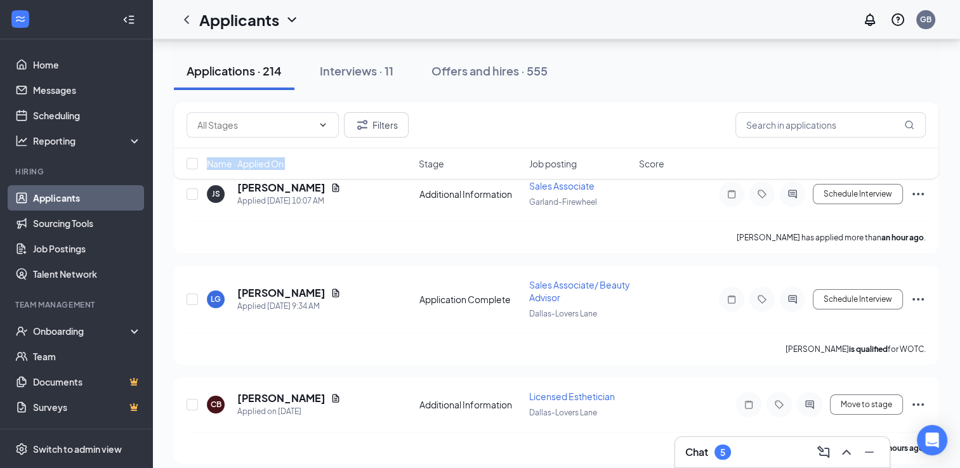
click at [324, 185] on div "Filters garland Name · Applied On Stage Job posting Score" at bounding box center [556, 147] width 765 height 90
click at [574, 183] on div "Filters garland Name · Applied On Stage Job posting Score" at bounding box center [556, 147] width 765 height 90
click at [292, 187] on div "Filters garland Name · Applied On Stage Job posting Score" at bounding box center [556, 147] width 765 height 90
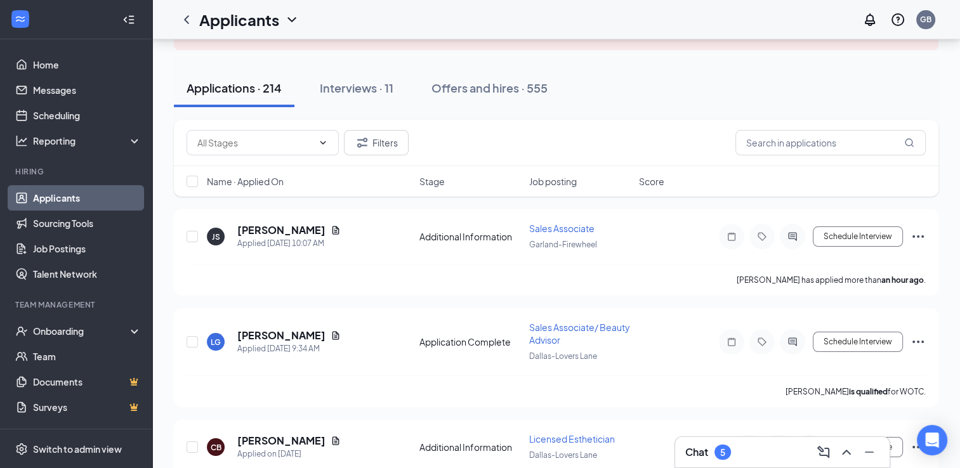
scroll to position [58, 0]
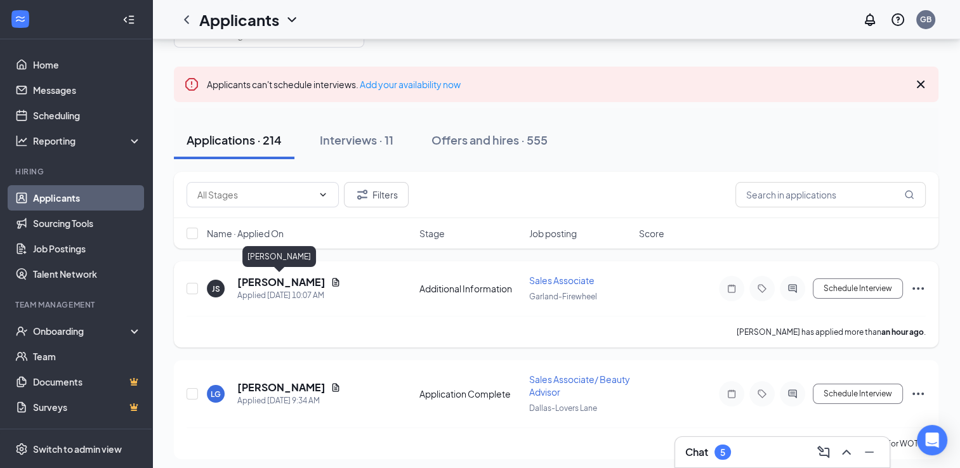
click at [287, 279] on h5 "[PERSON_NAME]" at bounding box center [281, 283] width 88 height 14
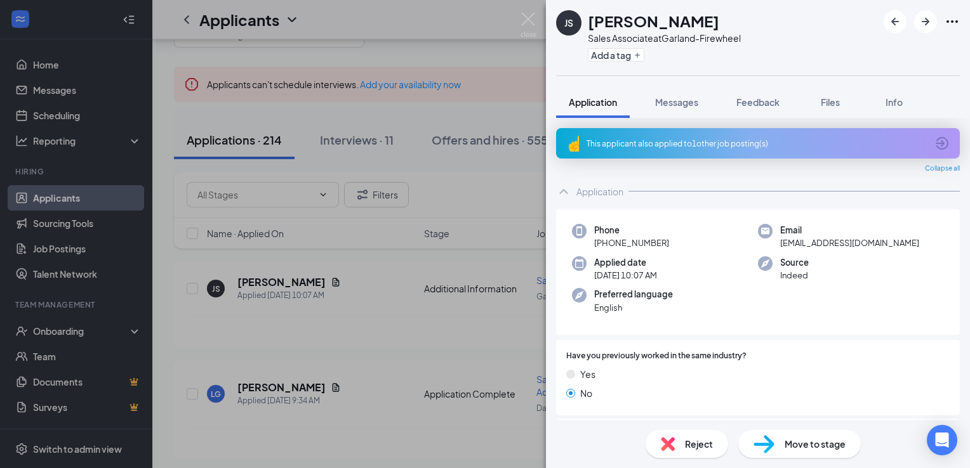
click at [675, 138] on div "This applicant also applied to 1 other job posting(s)" at bounding box center [757, 143] width 340 height 11
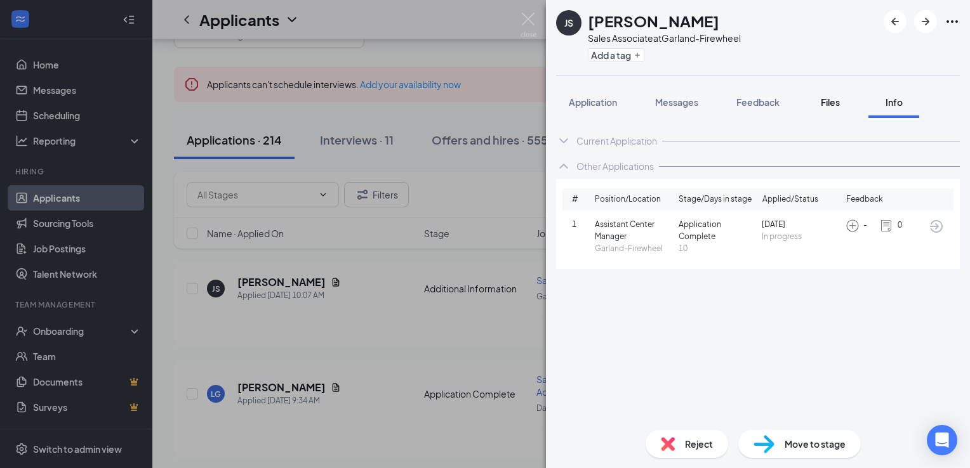
click at [821, 110] on button "Files" at bounding box center [830, 102] width 51 height 32
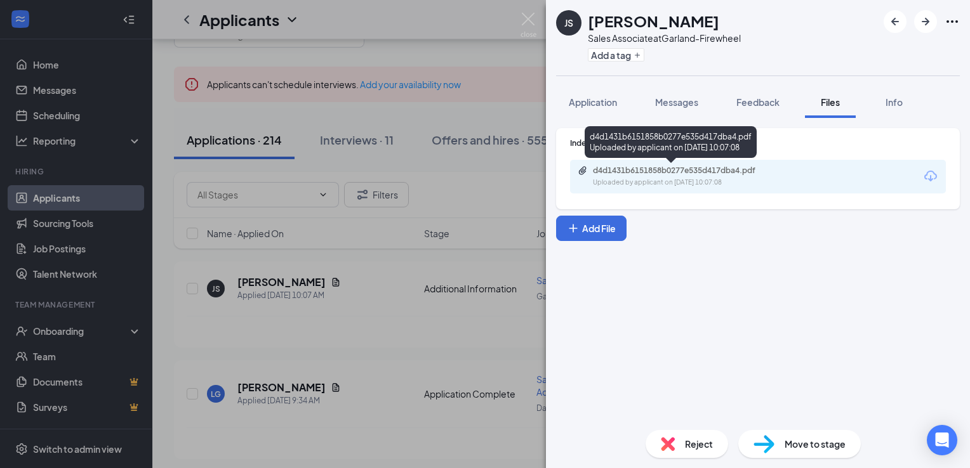
click at [731, 182] on div "Uploaded by applicant on [DATE] 10:07:08" at bounding box center [688, 183] width 190 height 10
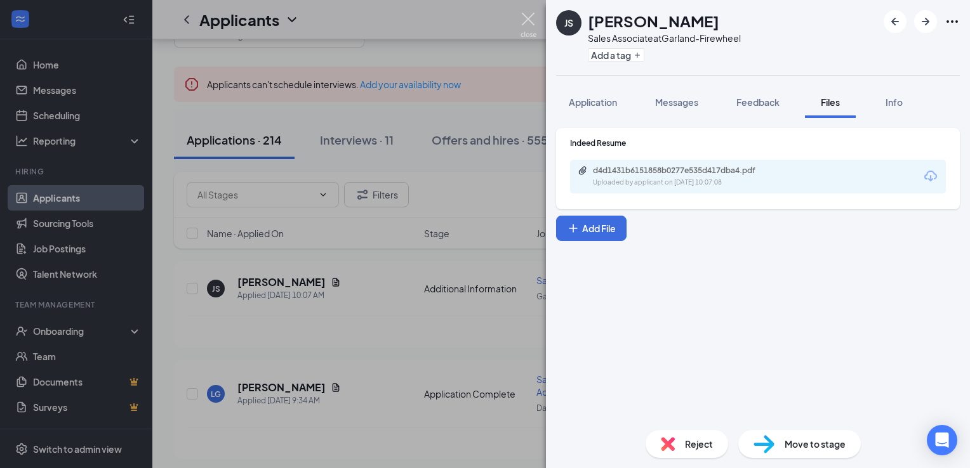
click at [535, 13] on img at bounding box center [529, 25] width 16 height 25
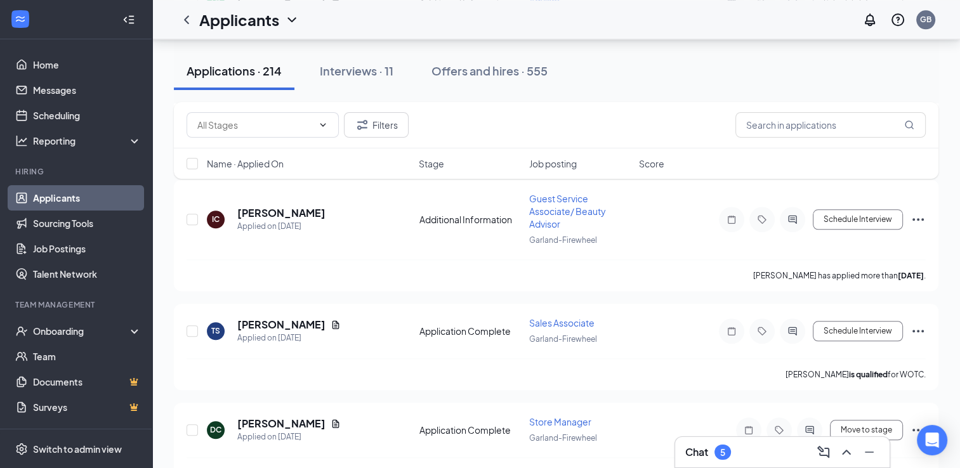
scroll to position [1327, 0]
